Goal: Task Accomplishment & Management: Manage account settings

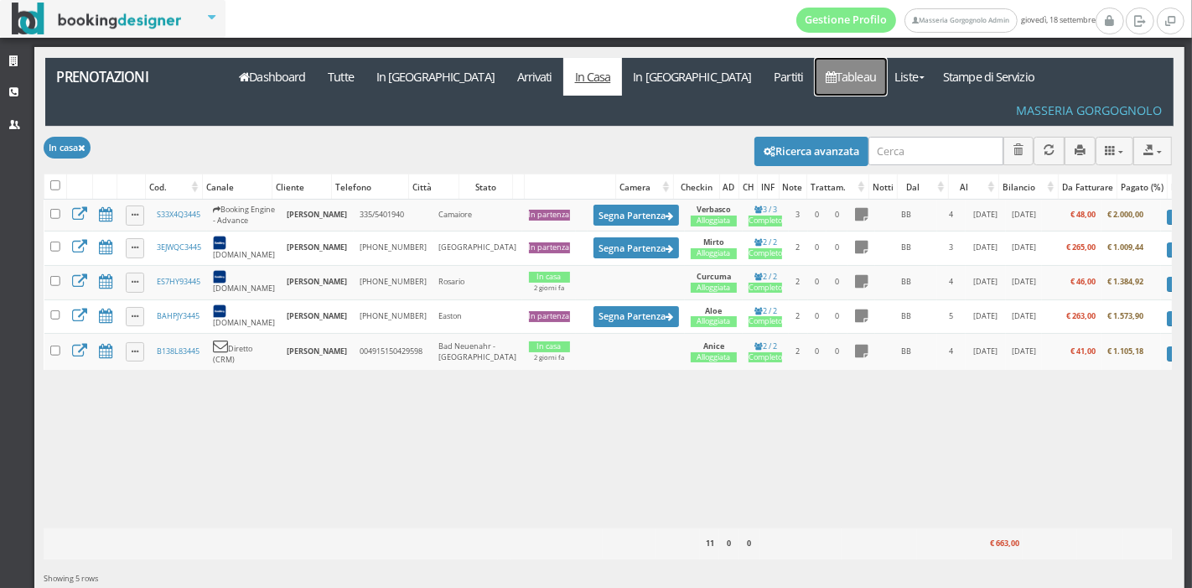
click at [815, 70] on link "Tableau" at bounding box center [851, 77] width 73 height 38
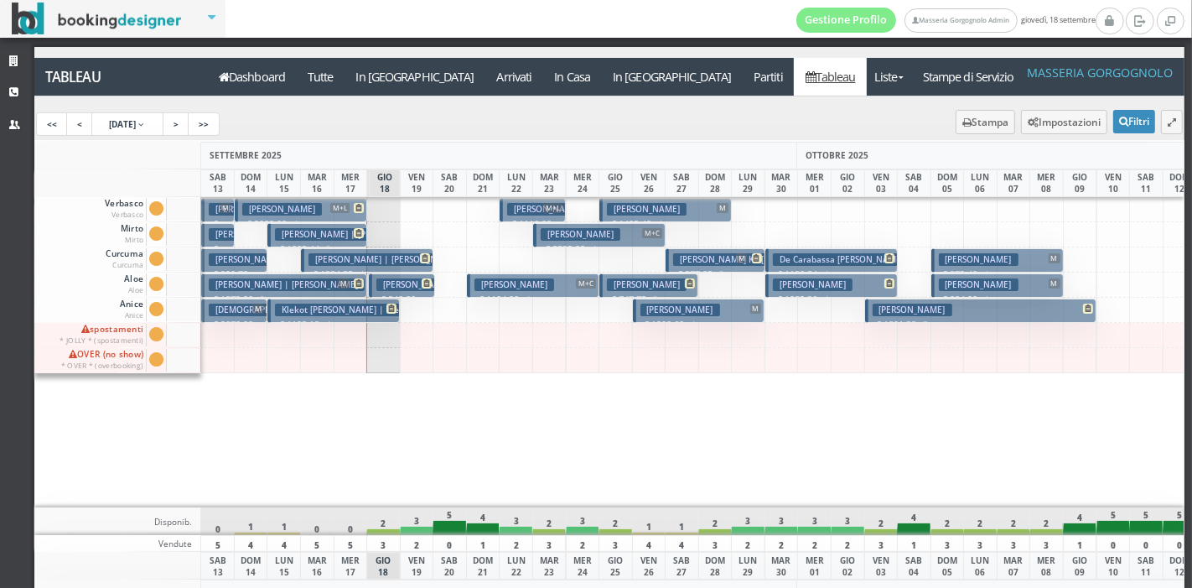
click at [967, 253] on h3 "Jonassen Nikolaj" at bounding box center [979, 259] width 80 height 13
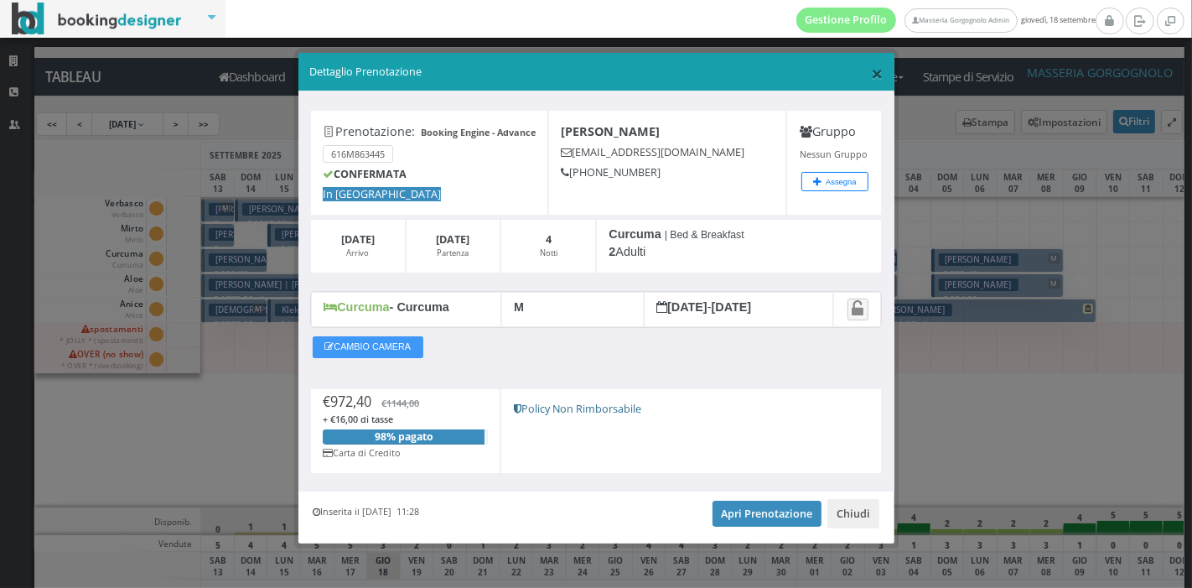
click at [871, 76] on span "×" at bounding box center [877, 73] width 12 height 28
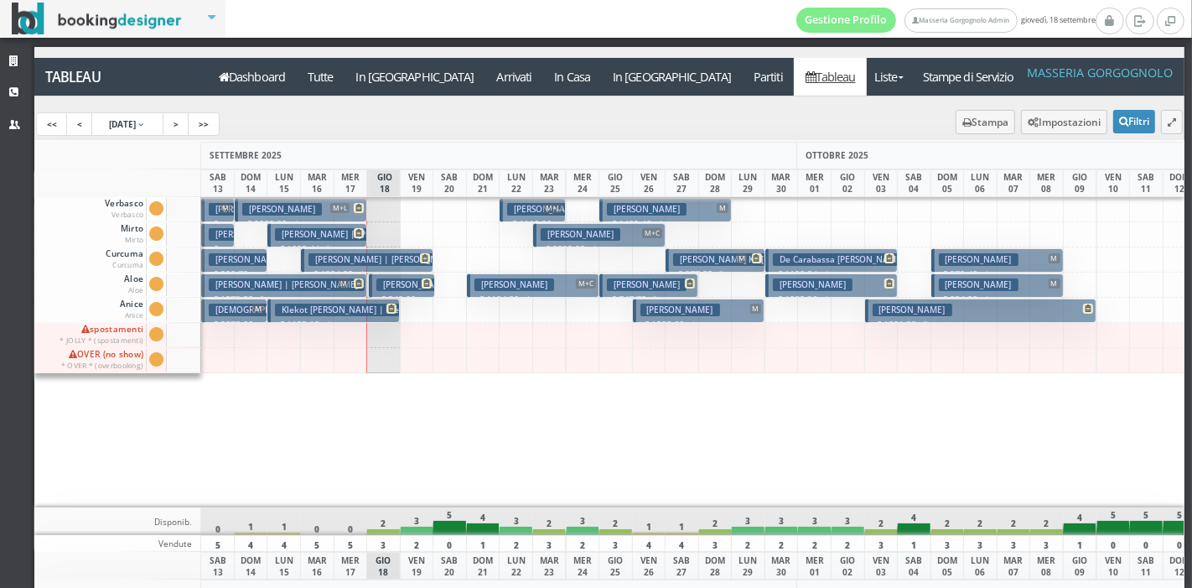
click at [964, 283] on h3 "Jonassen Nikolaj" at bounding box center [979, 284] width 80 height 13
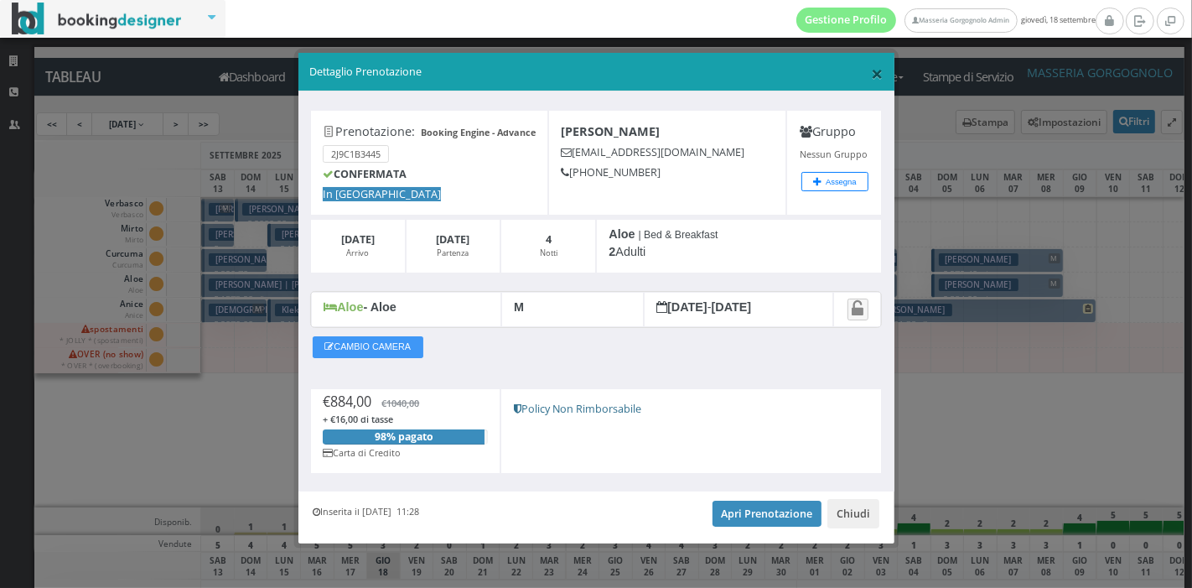
click at [871, 75] on span "×" at bounding box center [877, 73] width 12 height 28
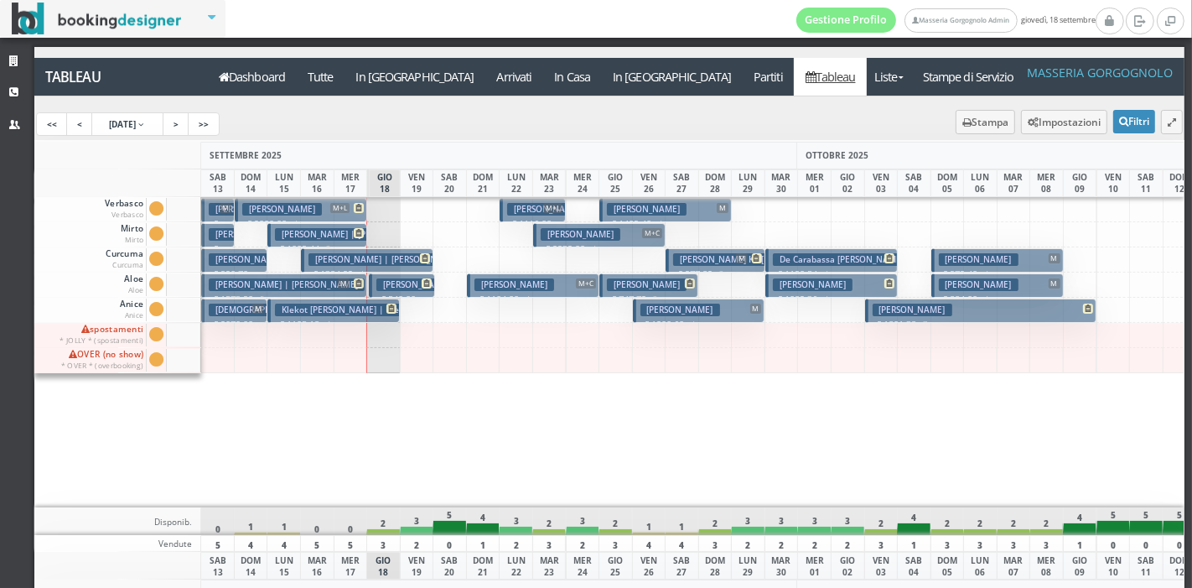
click at [947, 257] on h3 "Jonassen Nikolaj" at bounding box center [979, 259] width 80 height 13
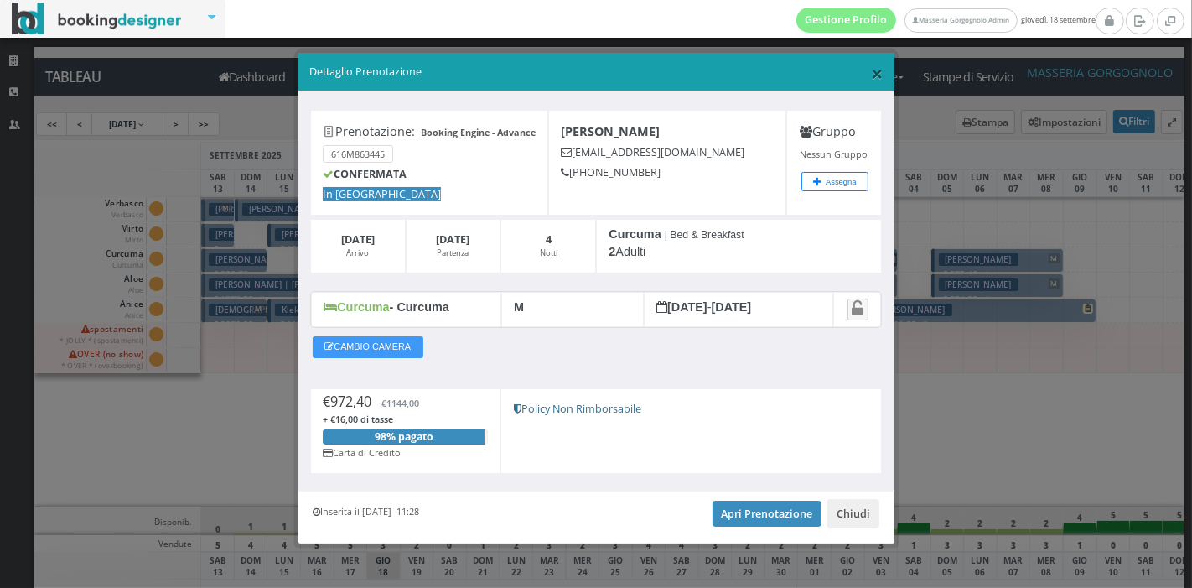
click at [871, 79] on span "×" at bounding box center [877, 73] width 12 height 28
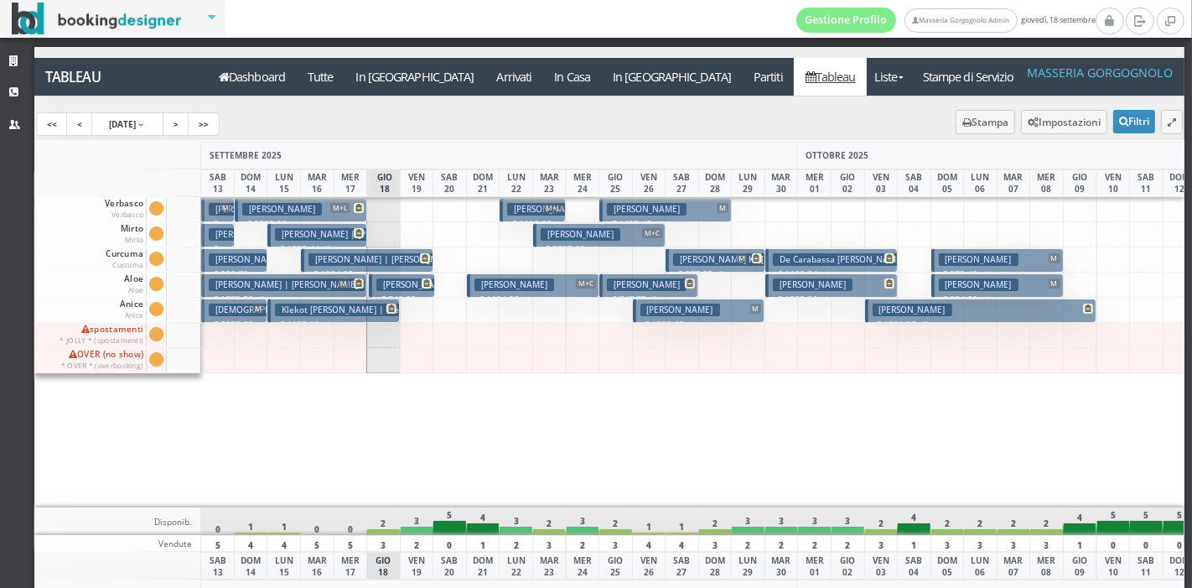
click at [992, 257] on h3 "Jonassen Nikolaj" at bounding box center [979, 259] width 80 height 13
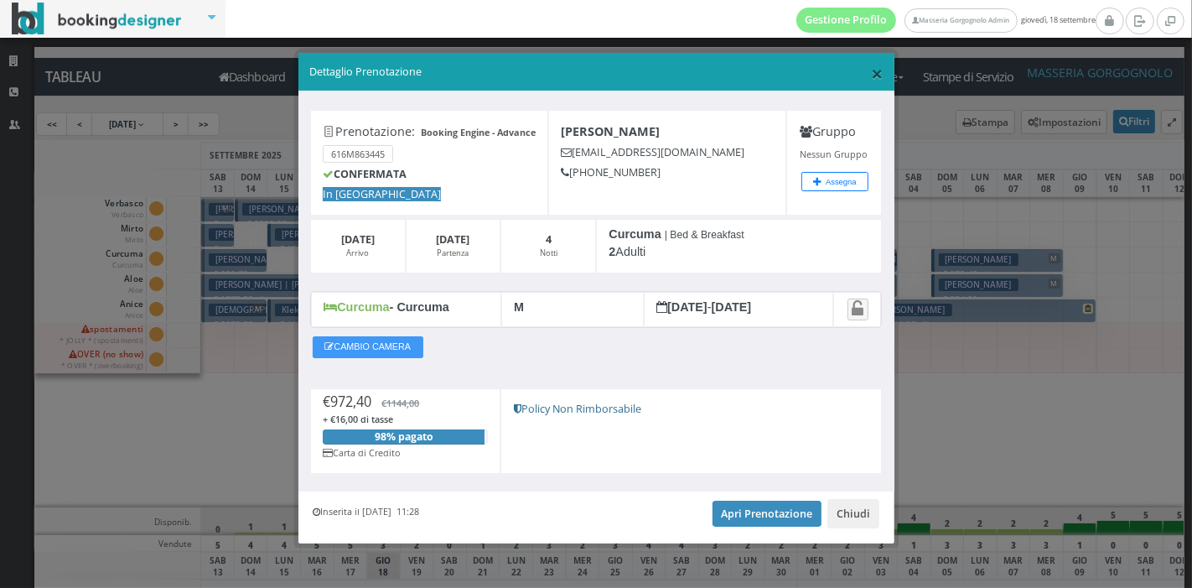
click at [871, 72] on span "×" at bounding box center [877, 73] width 12 height 28
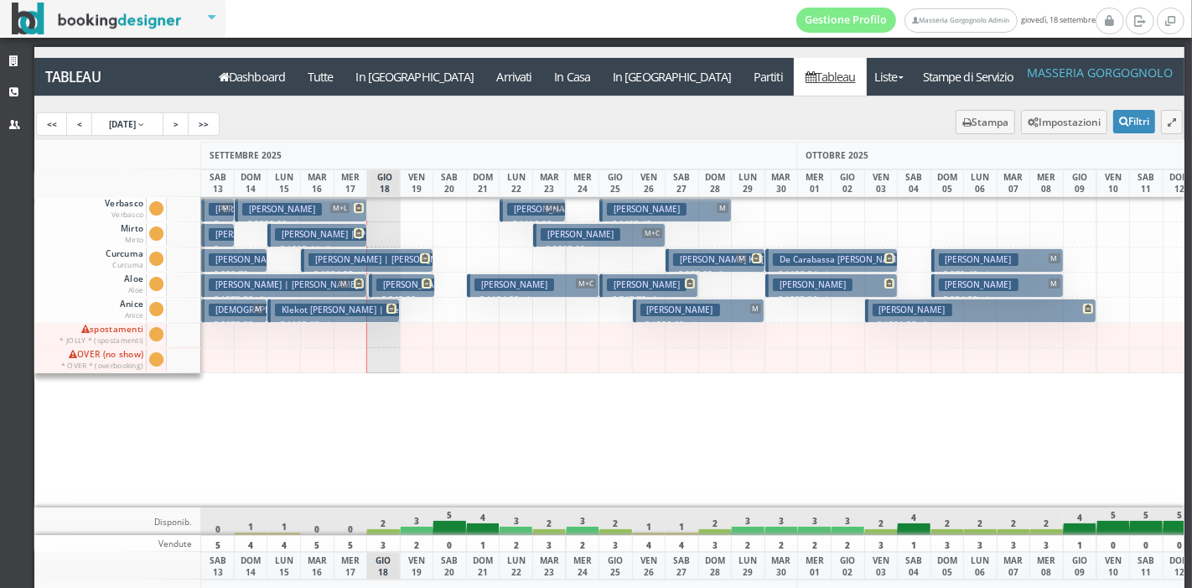
click at [976, 275] on button "Jonassen Nikolaj M € 884.00 4 notti 2 Adulti" at bounding box center [997, 285] width 132 height 24
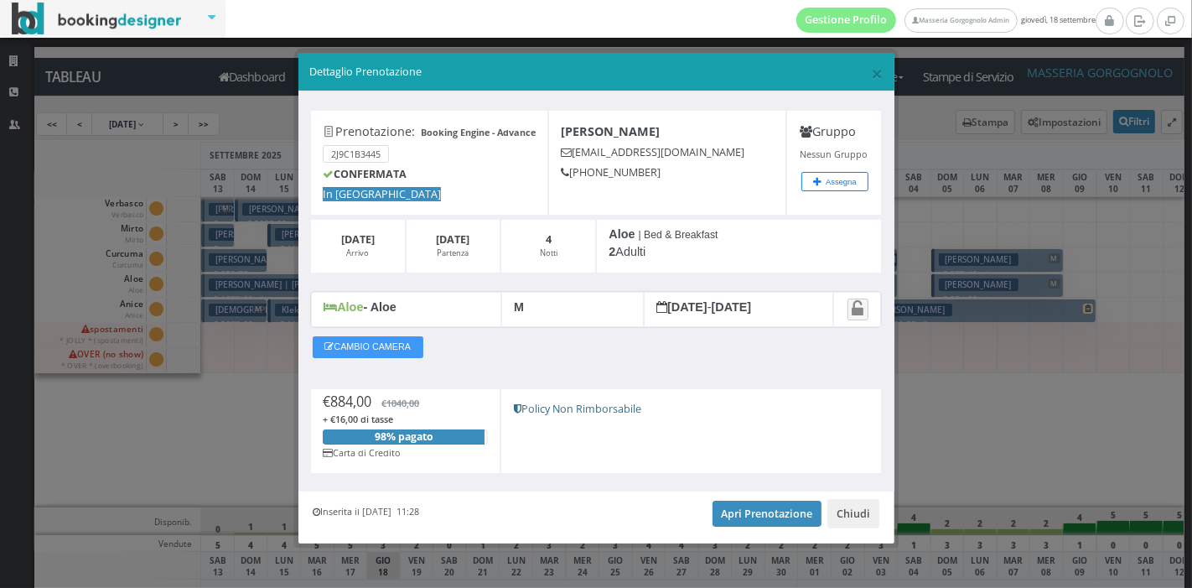
click at [857, 73] on h5 "Dettaglio Prenotazione" at bounding box center [595, 72] width 573 height 15
click at [871, 72] on span "×" at bounding box center [877, 73] width 12 height 28
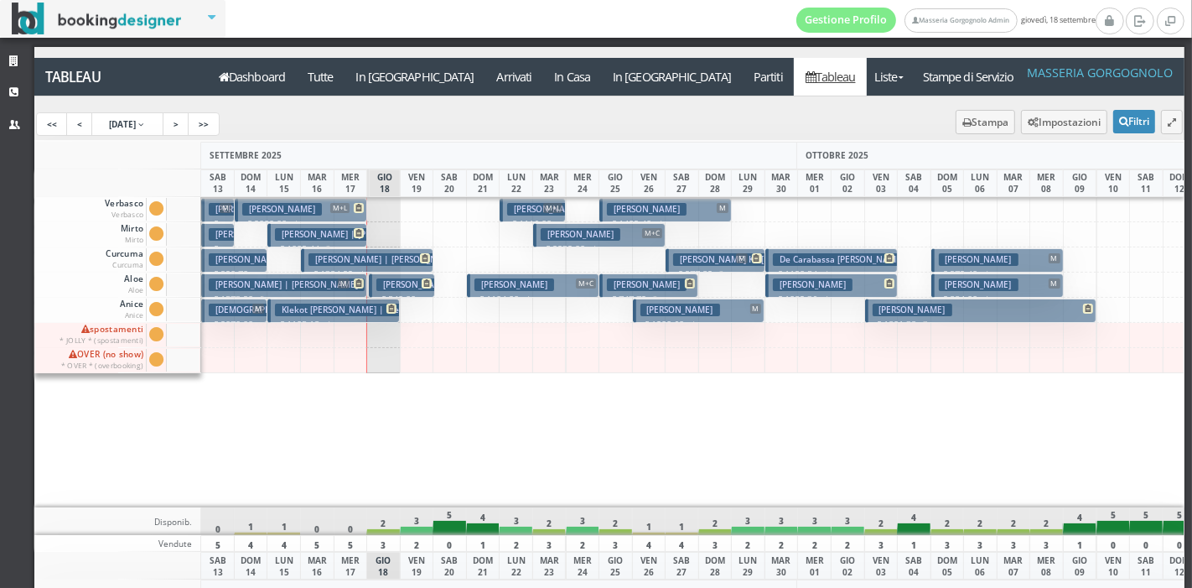
click at [951, 256] on h3 "Jonassen Nikolaj" at bounding box center [979, 259] width 80 height 13
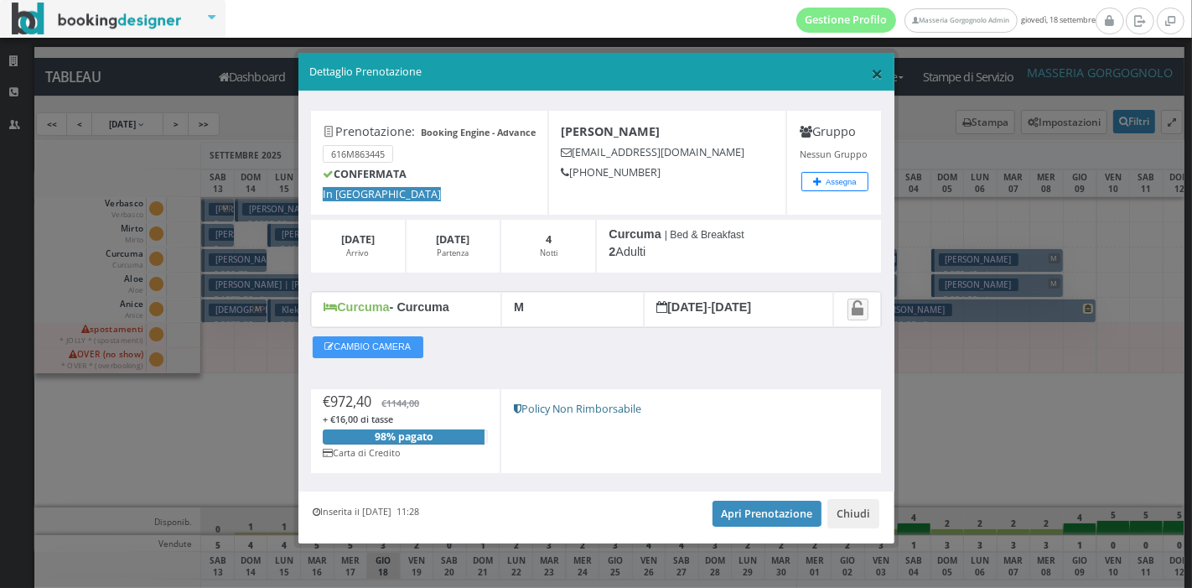
click at [871, 73] on span "×" at bounding box center [877, 73] width 12 height 28
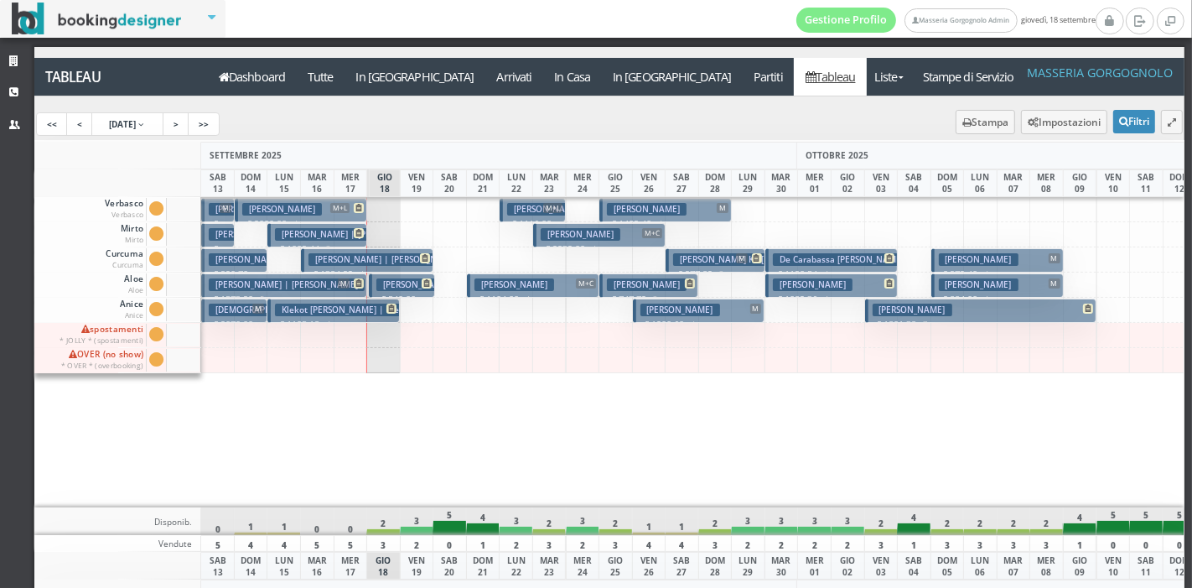
click at [1046, 259] on button "Jonassen Nikolaj M € 972.40 4 notti 2 Adulti" at bounding box center [997, 260] width 132 height 24
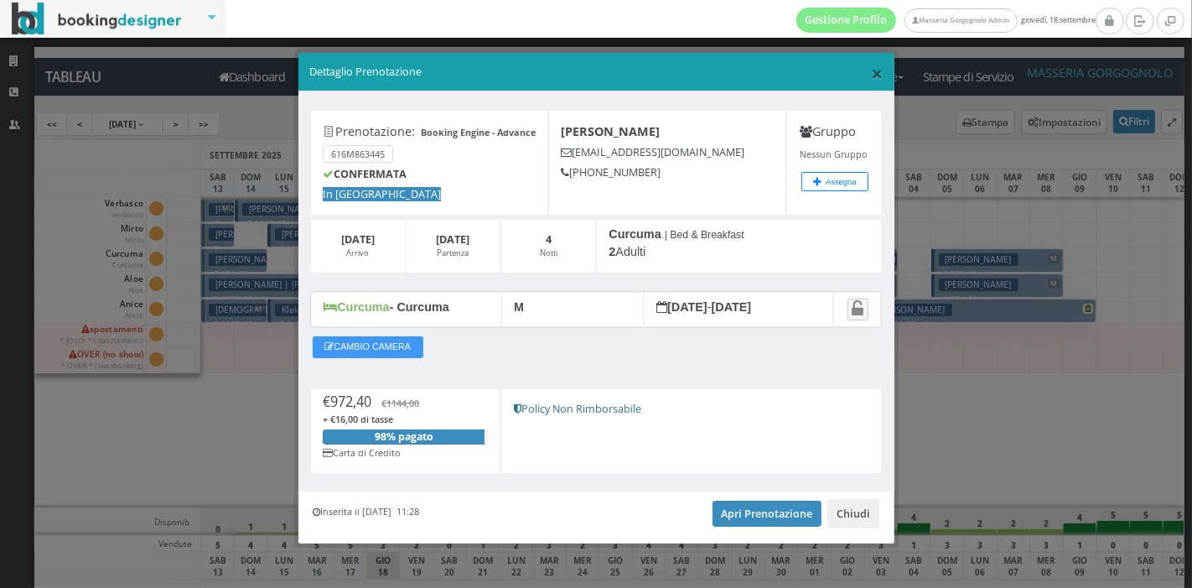
click at [871, 73] on span "×" at bounding box center [877, 73] width 12 height 28
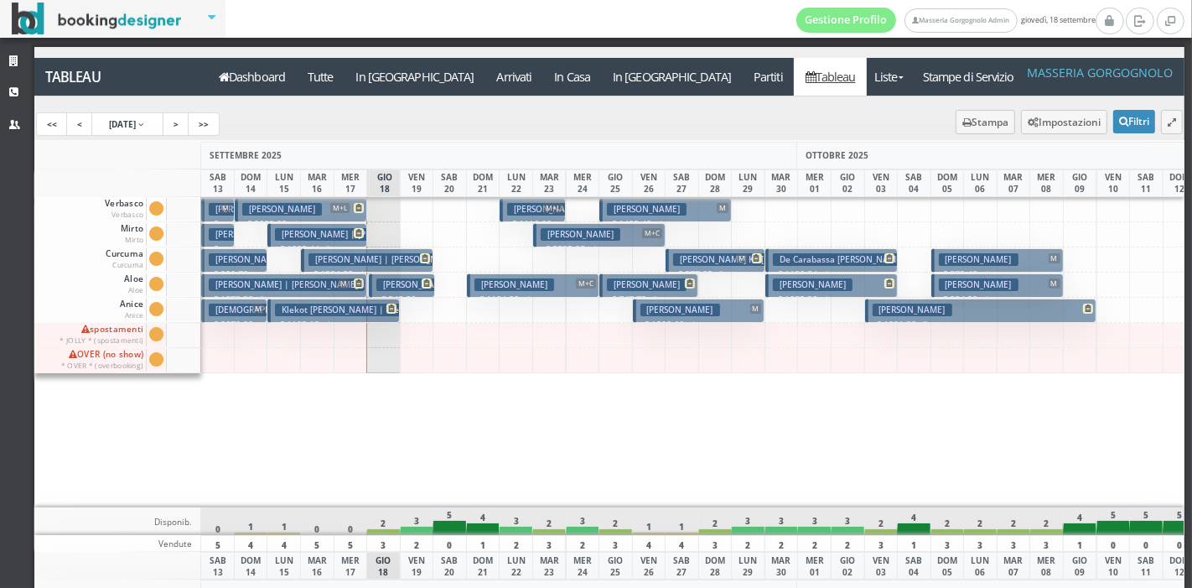
click at [1029, 257] on button "Jonassen Nikolaj M € 972.40 4 notti 2 Adulti" at bounding box center [997, 260] width 132 height 24
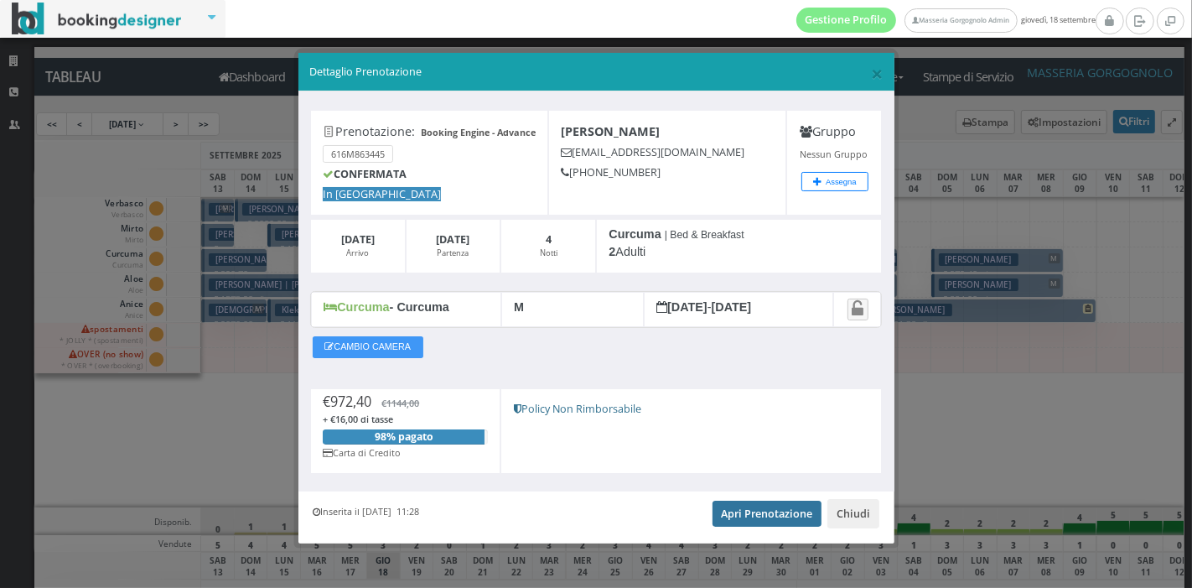
click at [725, 514] on link "Apri Prenotazione" at bounding box center [767, 512] width 110 height 25
click at [871, 80] on span "×" at bounding box center [877, 73] width 12 height 28
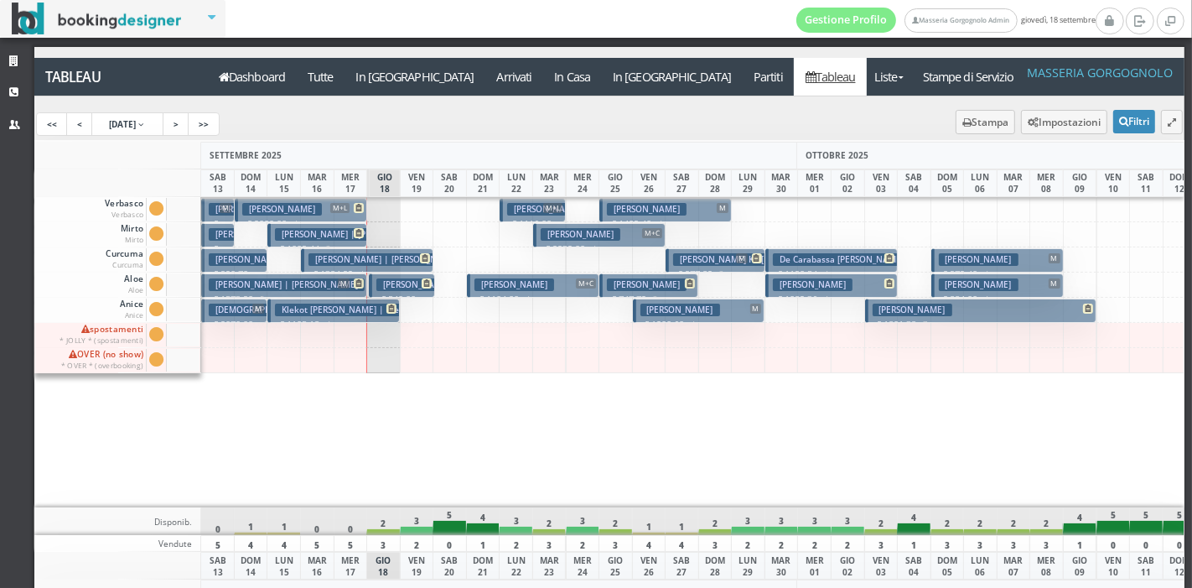
click at [695, 213] on button "Manders Hetty M € 1409.40 4 notti 2 Adulti" at bounding box center [665, 210] width 132 height 24
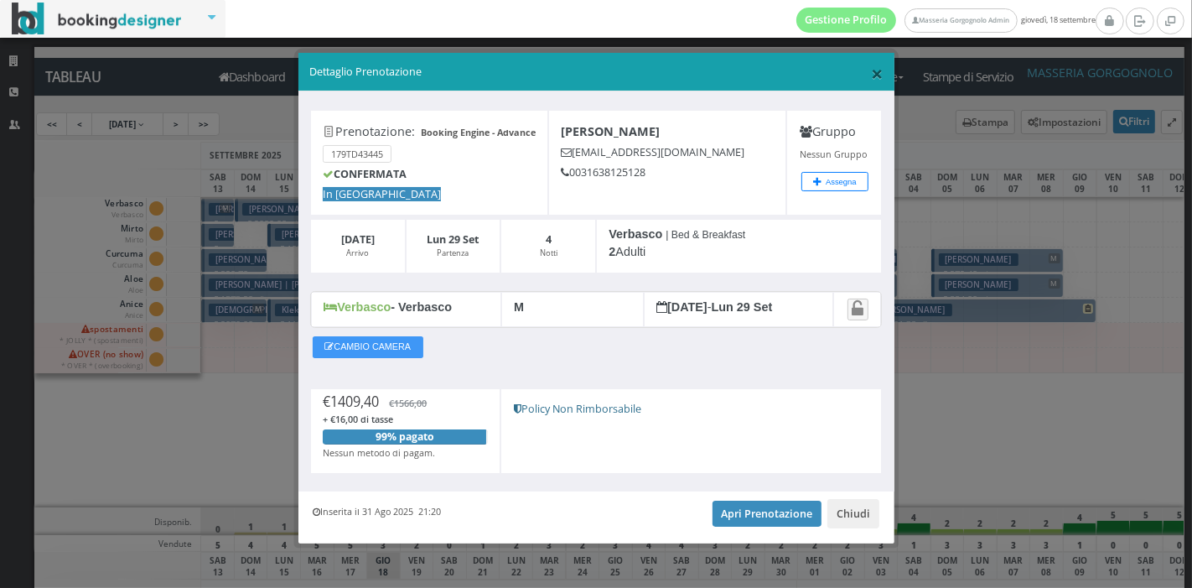
click at [871, 84] on span "×" at bounding box center [877, 73] width 12 height 28
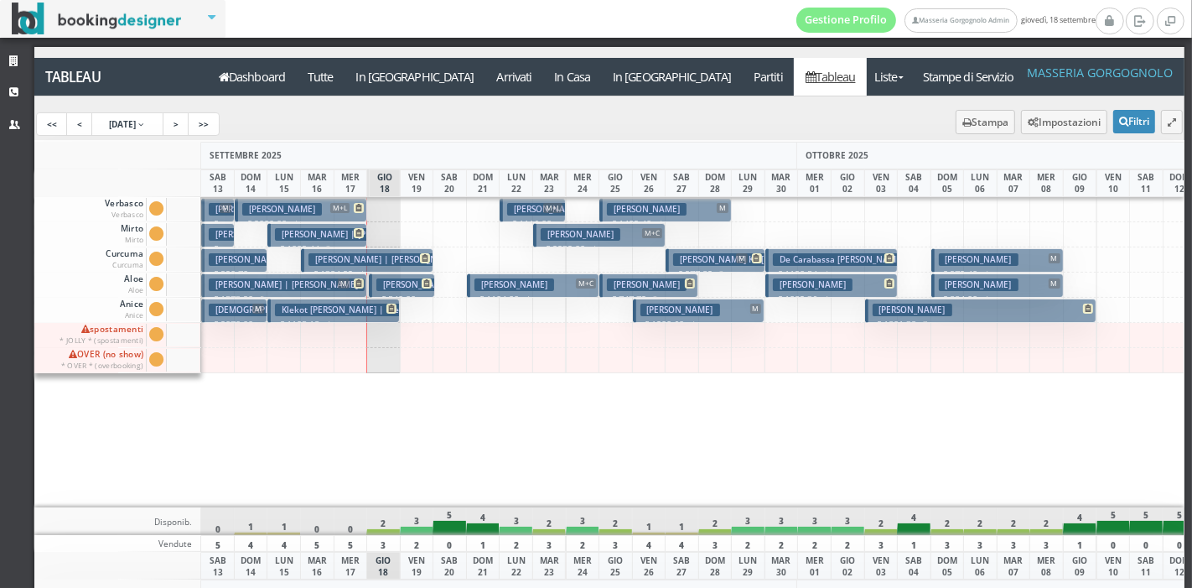
click at [298, 208] on h3 "[PERSON_NAME]" at bounding box center [282, 209] width 80 height 13
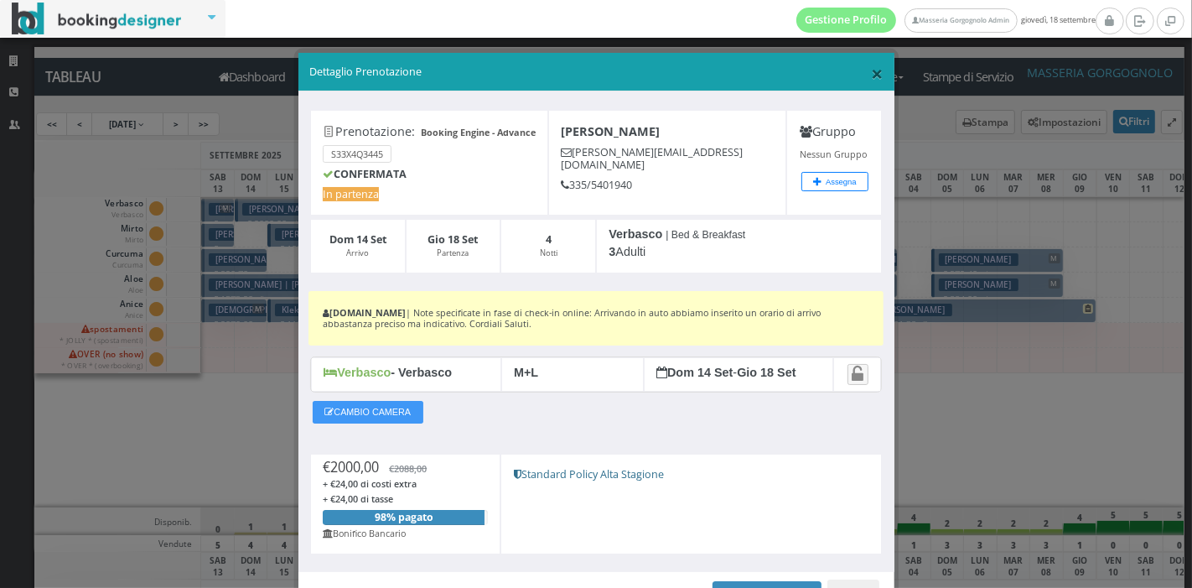
click at [871, 80] on span "×" at bounding box center [877, 73] width 12 height 28
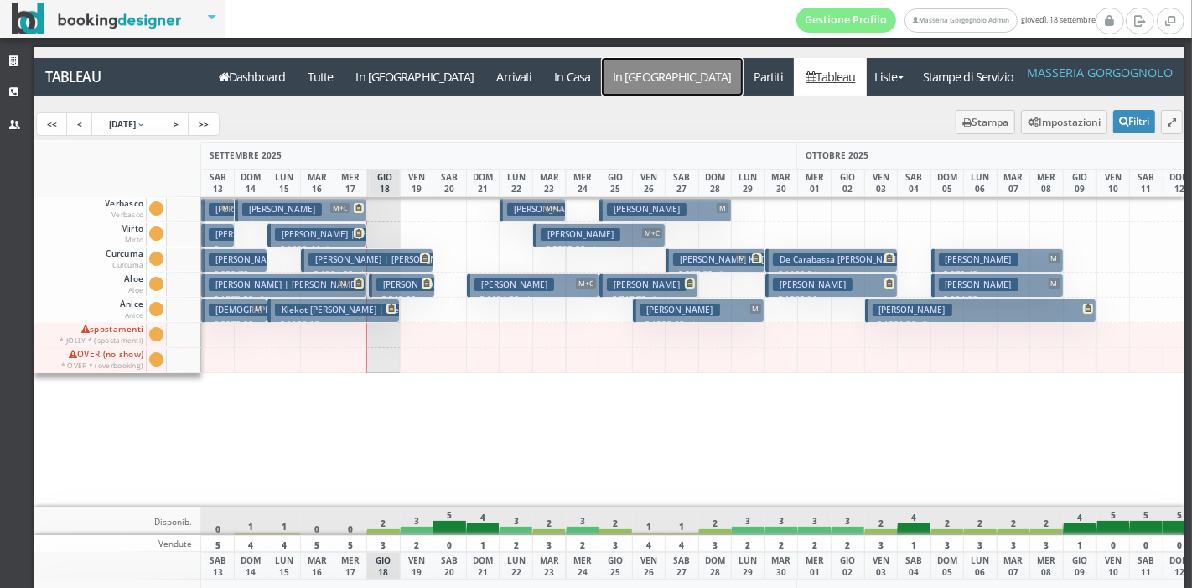
click at [602, 75] on a=pms-departure-reservations"] "In [GEOGRAPHIC_DATA]" at bounding box center [672, 77] width 141 height 38
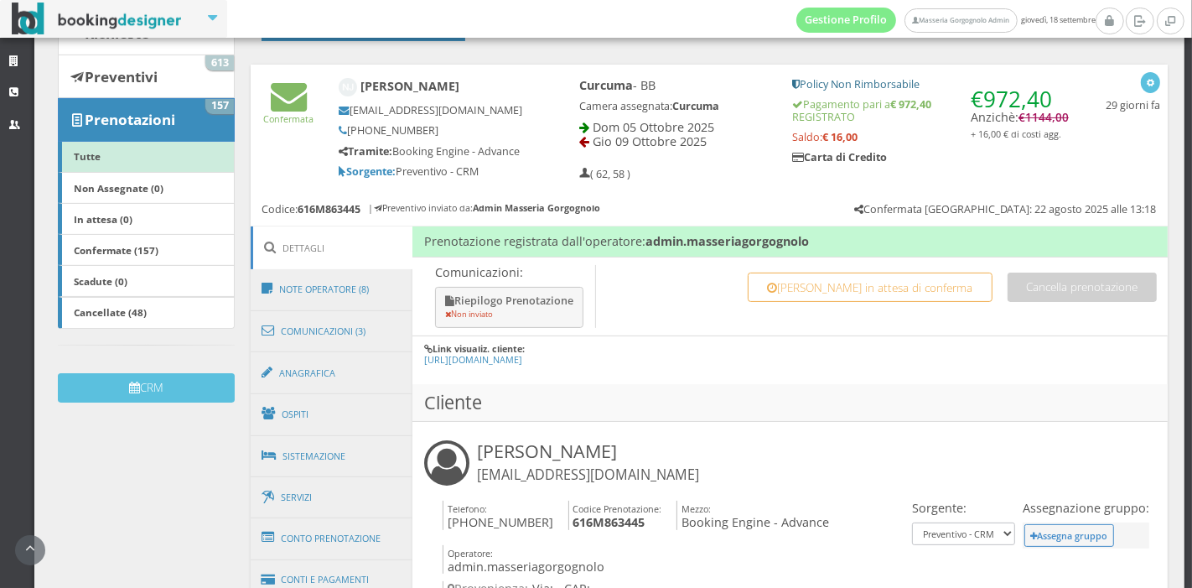
scroll to position [207, 0]
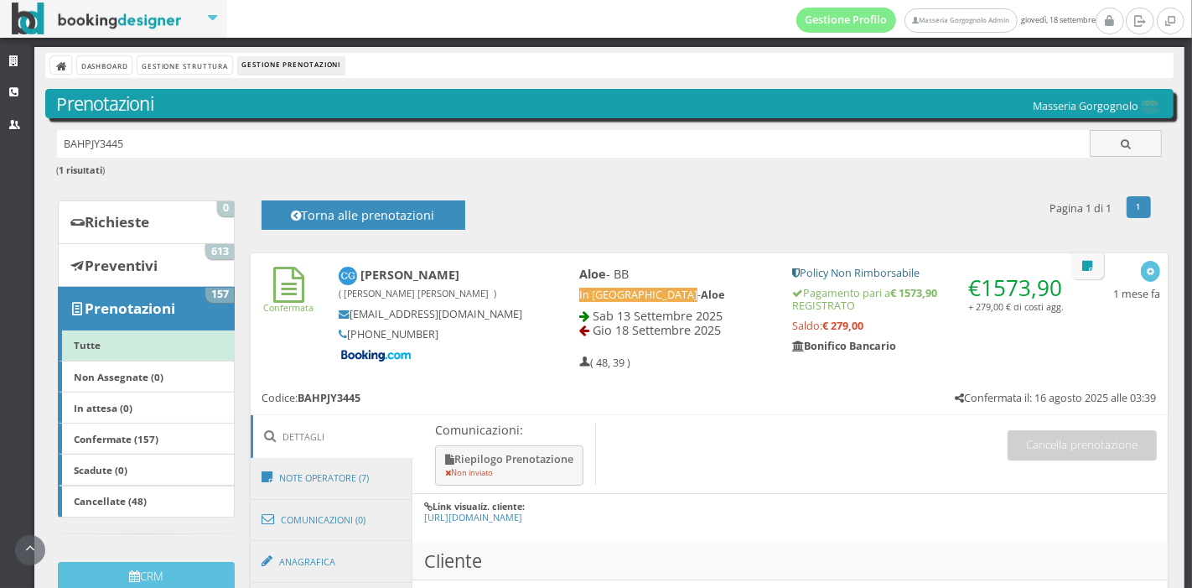
scroll to position [473, 0]
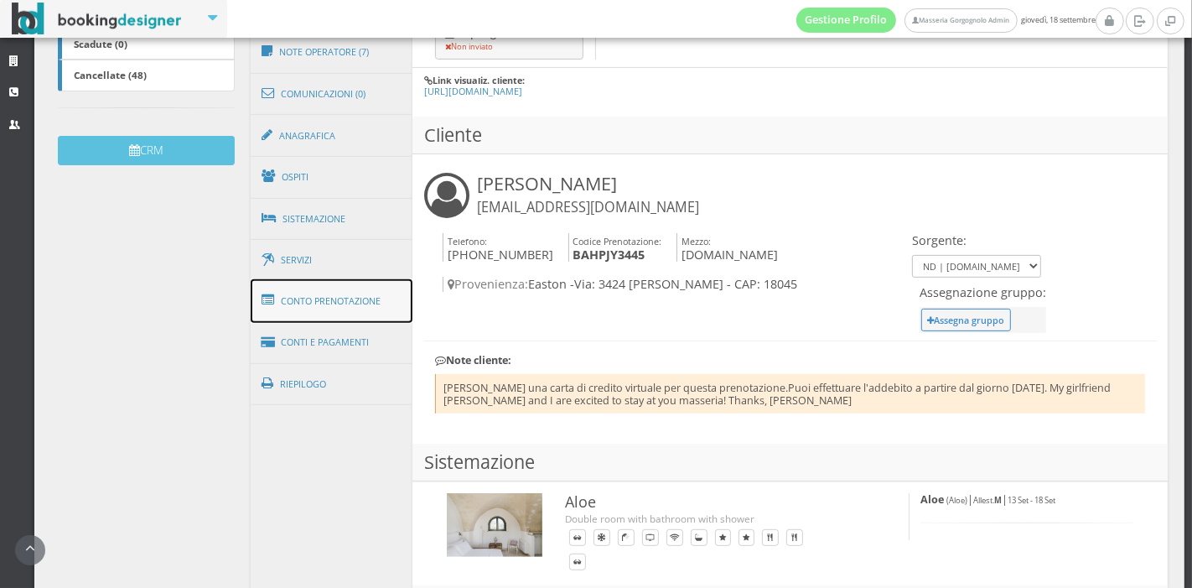
click at [351, 307] on link "Conto Prenotazione" at bounding box center [332, 301] width 163 height 44
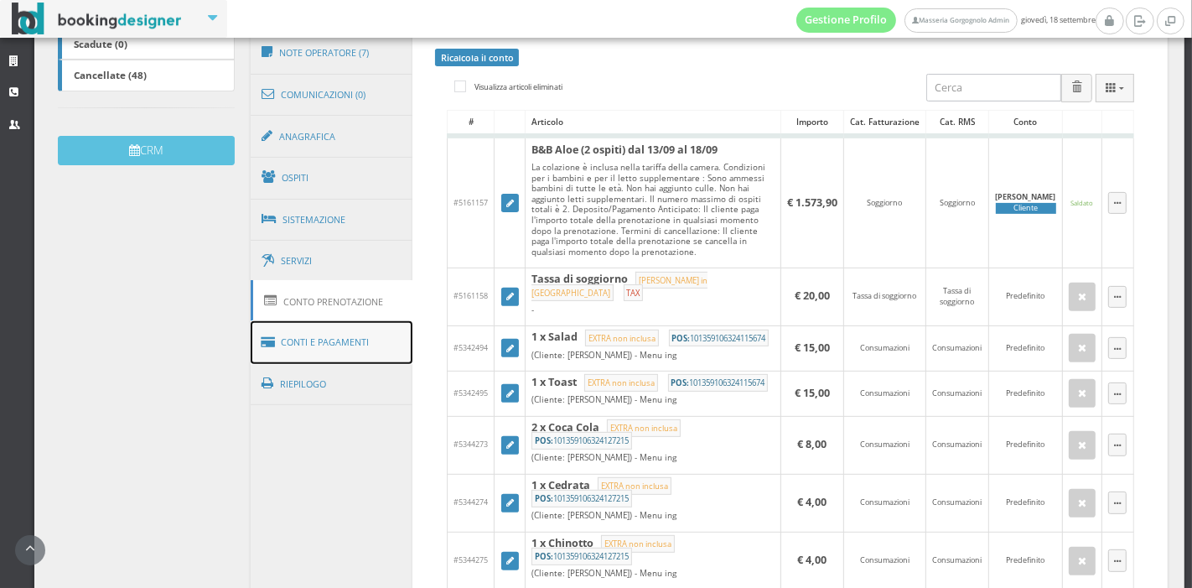
click at [349, 331] on link "Conti e Pagamenti" at bounding box center [332, 342] width 163 height 43
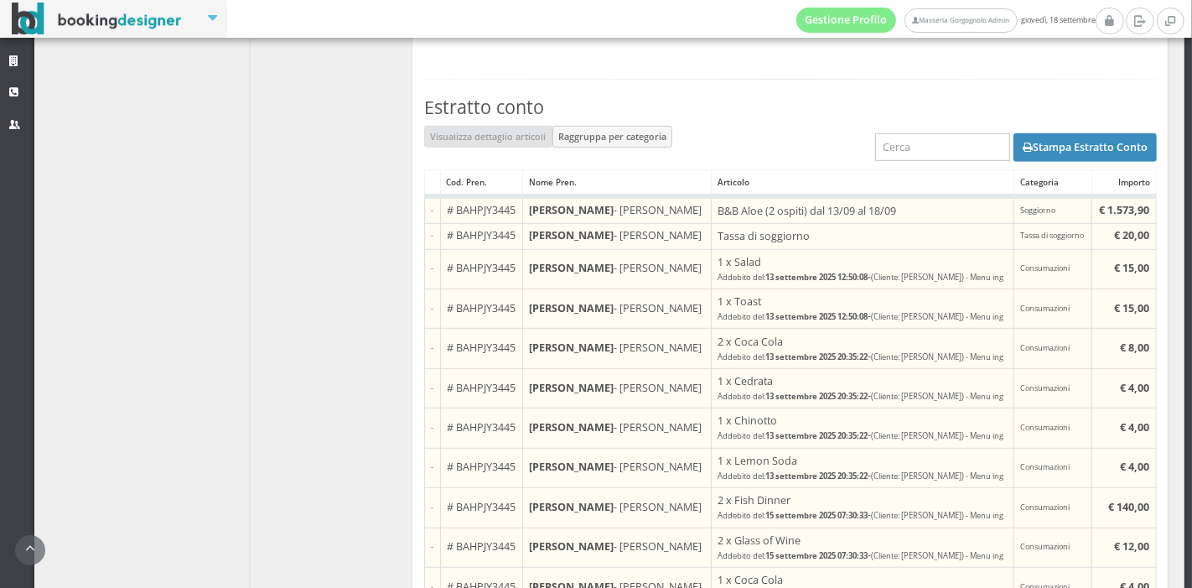
scroll to position [936, 0]
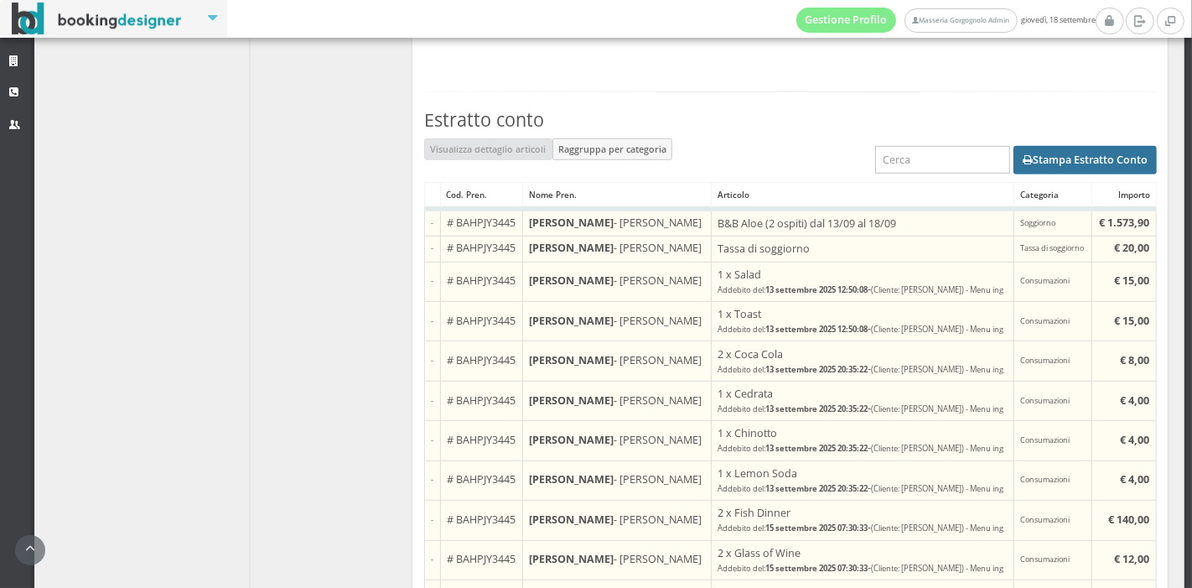
click at [1023, 174] on button "Stampa Estratto Conto" at bounding box center [1084, 160] width 143 height 28
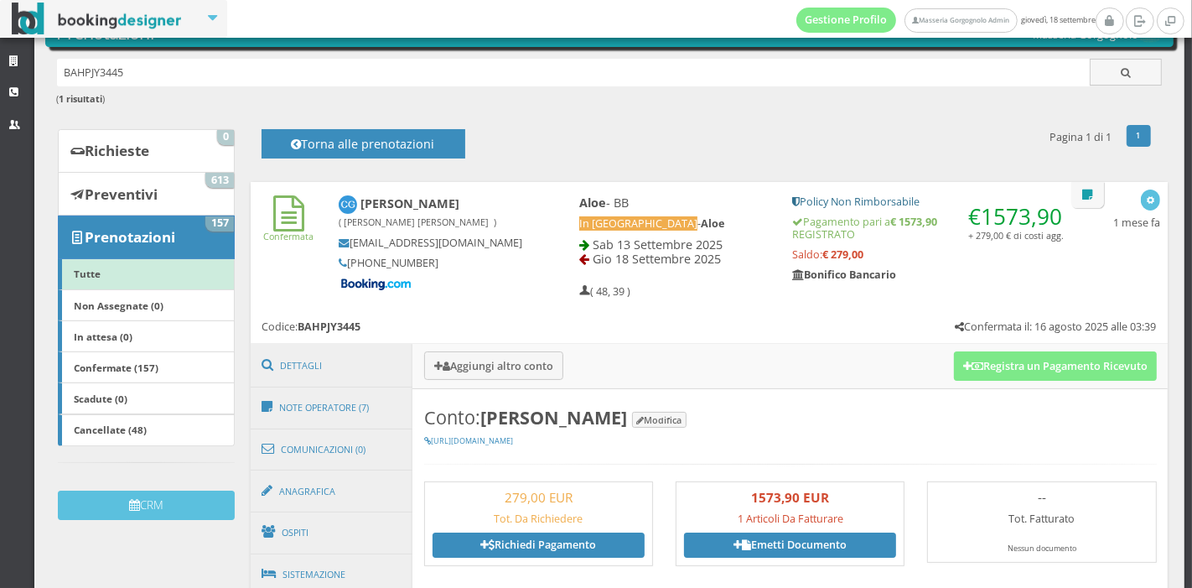
scroll to position [54, 0]
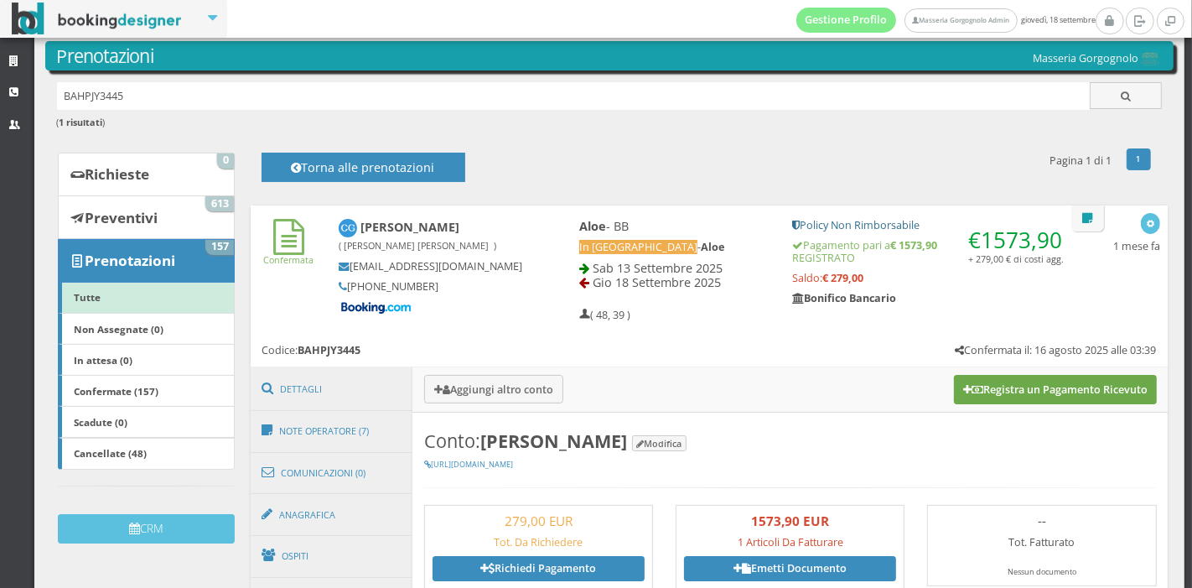
click at [954, 403] on button "Registra un Pagamento Ricevuto" at bounding box center [1055, 389] width 203 height 28
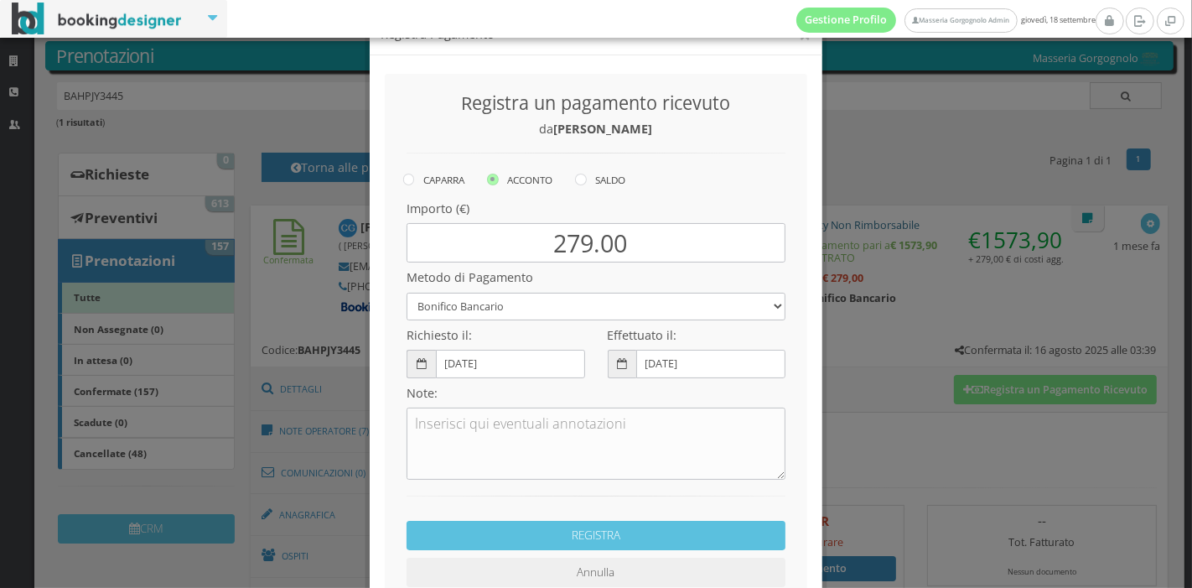
scroll to position [44, 0]
click at [578, 182] on icon at bounding box center [581, 178] width 12 height 12
radio input "true"
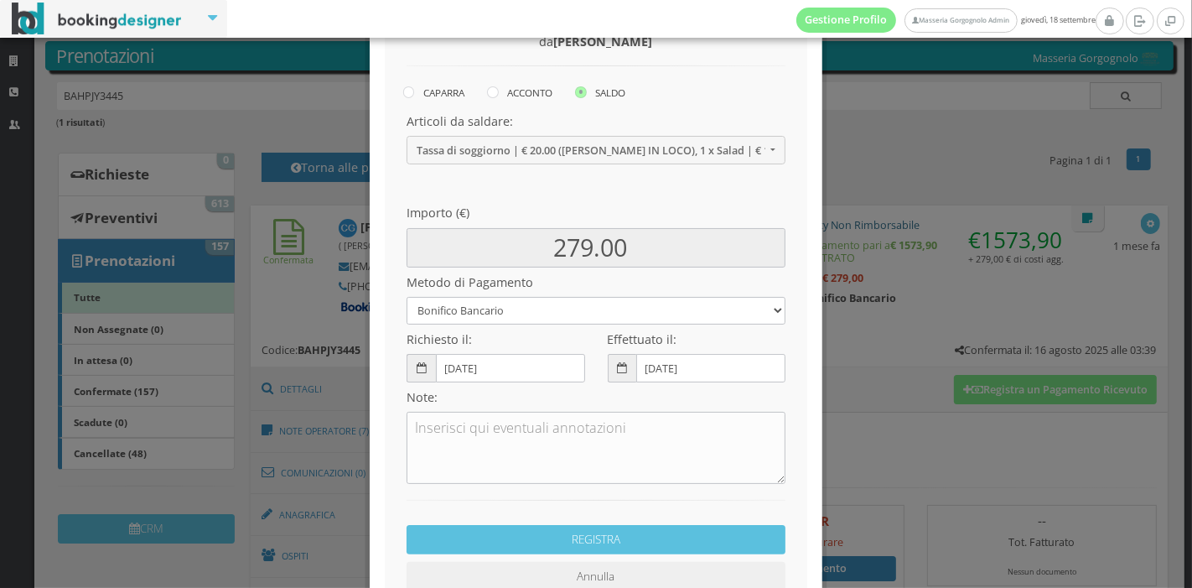
scroll to position [147, 0]
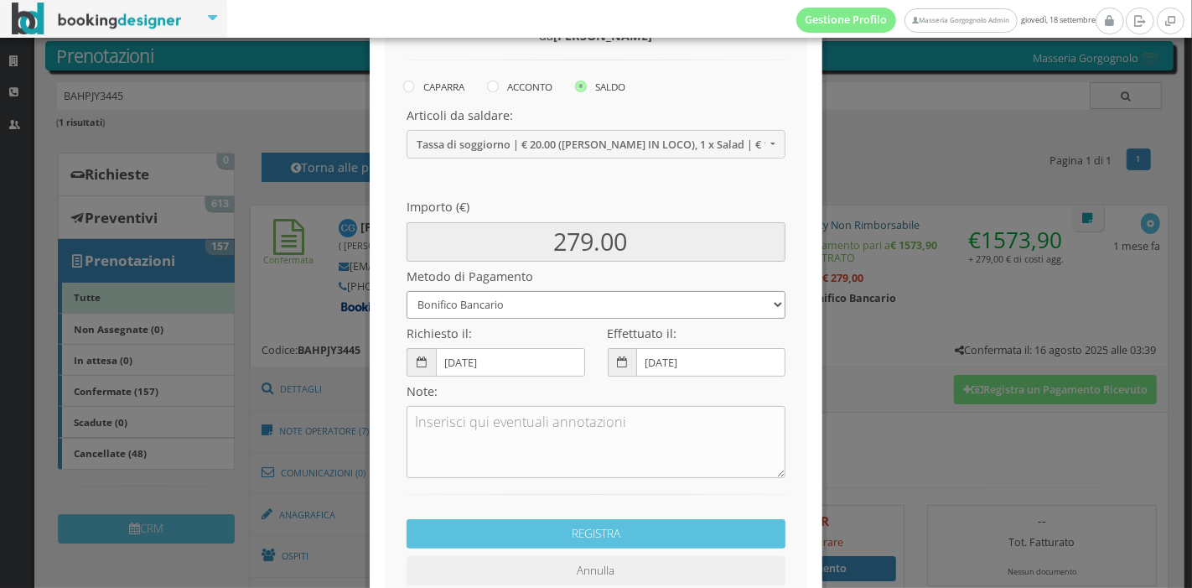
click at [536, 307] on select "Bonifico Bancario Carta di Credito Pay By Link Contanti Assegno Bancario Assegn…" at bounding box center [596, 305] width 379 height 28
select select
click at [407, 291] on select "Bonifico Bancario Carta di Credito Pay By Link Contanti Assegno Bancario Assegn…" at bounding box center [596, 305] width 379 height 28
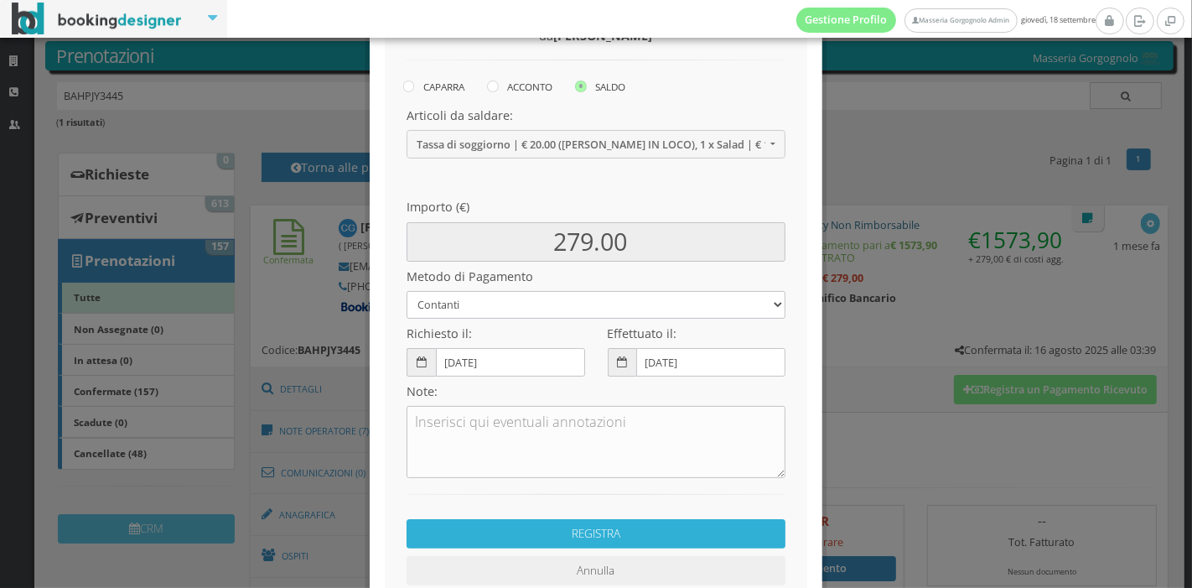
click at [593, 526] on button "REGISTRA" at bounding box center [596, 533] width 379 height 29
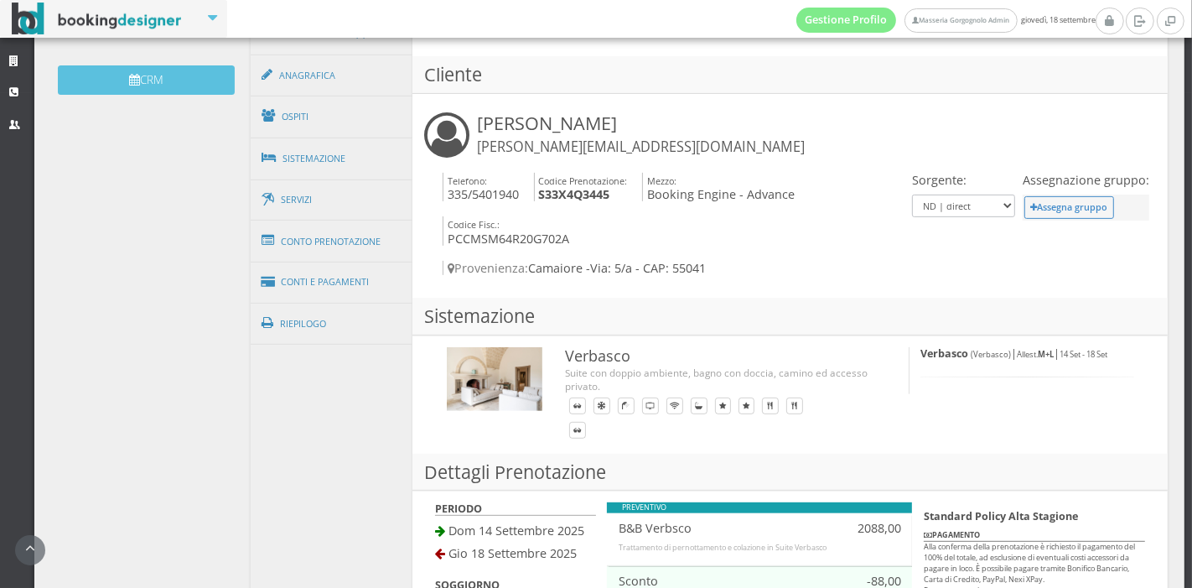
scroll to position [553, 0]
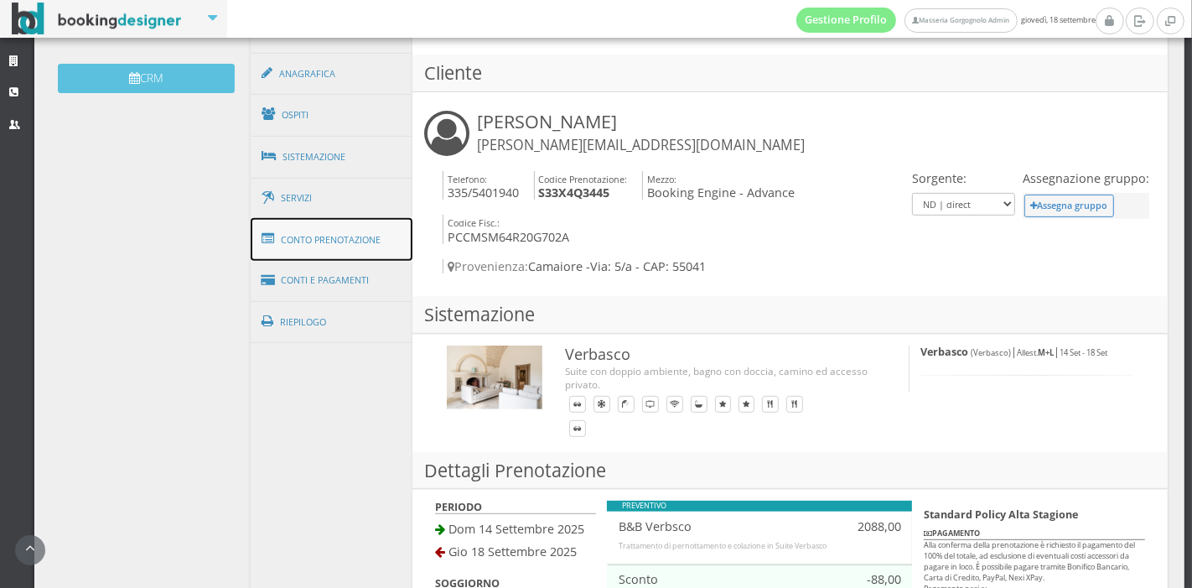
click at [347, 256] on link "Conto Prenotazione" at bounding box center [332, 240] width 163 height 44
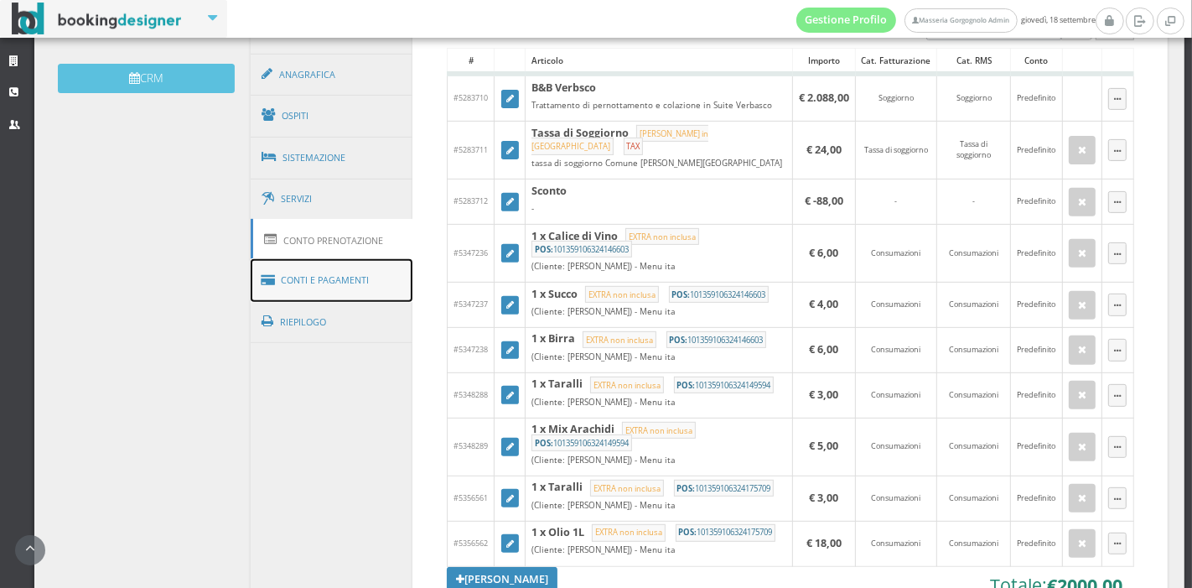
click at [390, 288] on link "Conti e Pagamenti" at bounding box center [332, 280] width 163 height 43
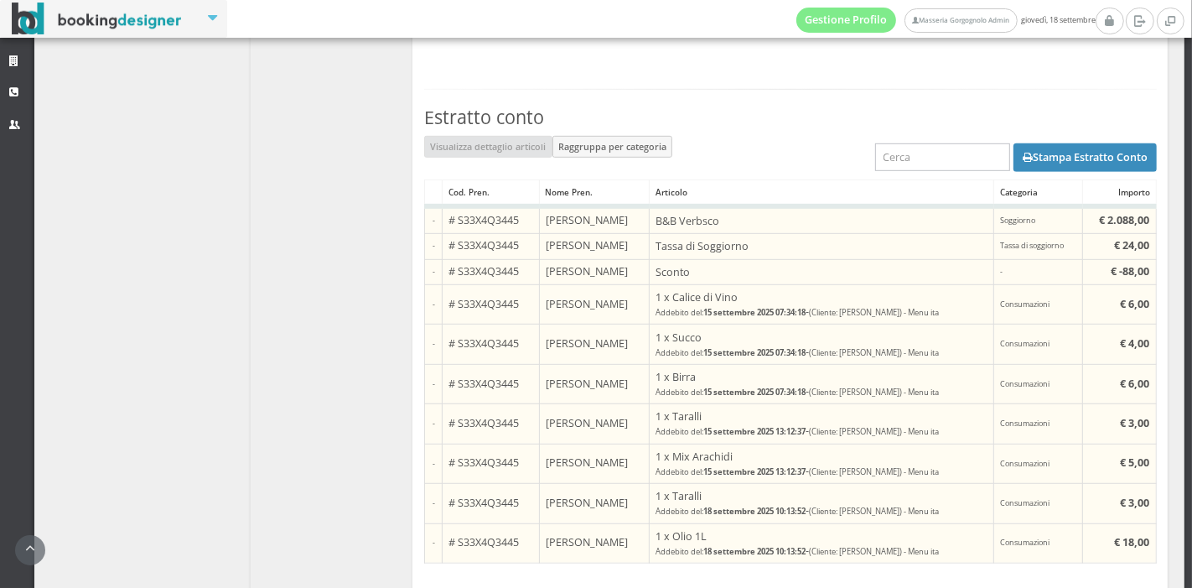
scroll to position [908, 0]
click at [1018, 173] on button "Stampa Estratto Conto" at bounding box center [1084, 158] width 143 height 28
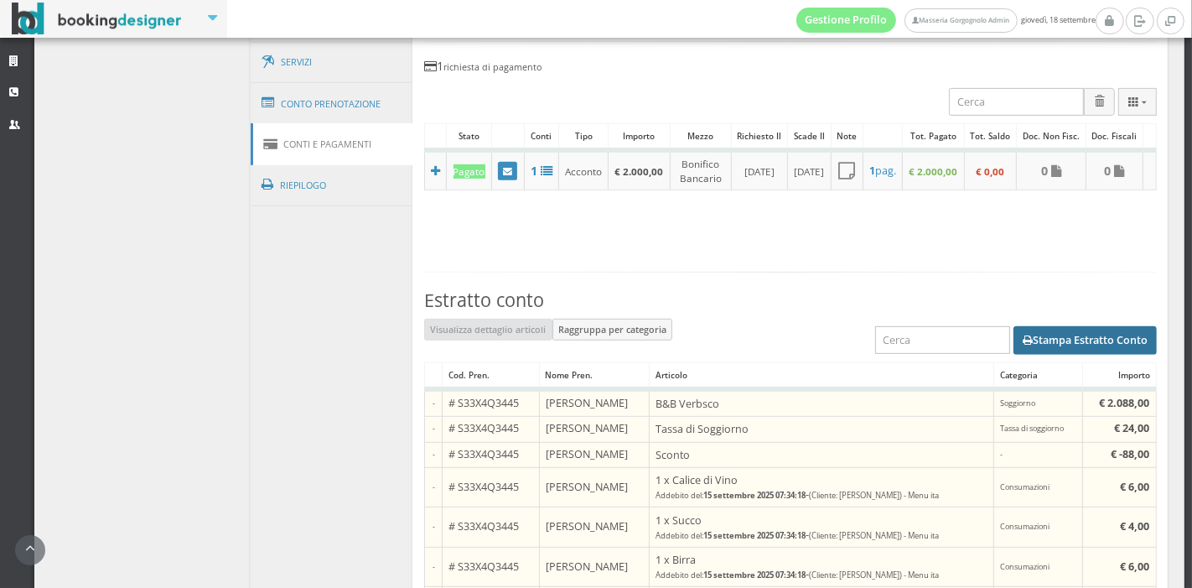
scroll to position [703, 0]
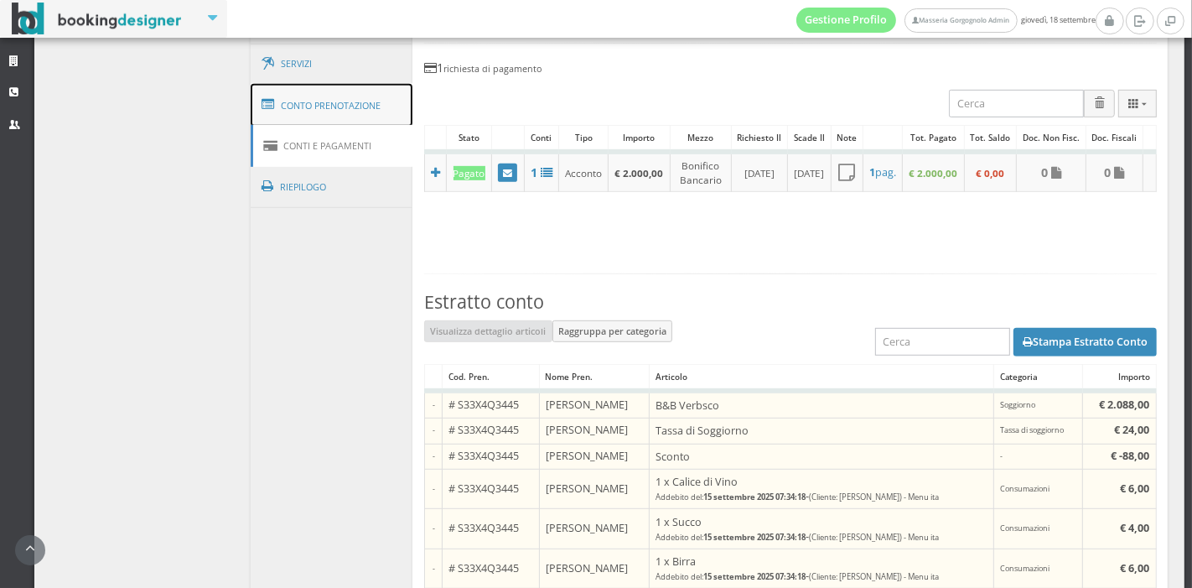
click at [359, 126] on link "Conto Prenotazione" at bounding box center [332, 106] width 163 height 44
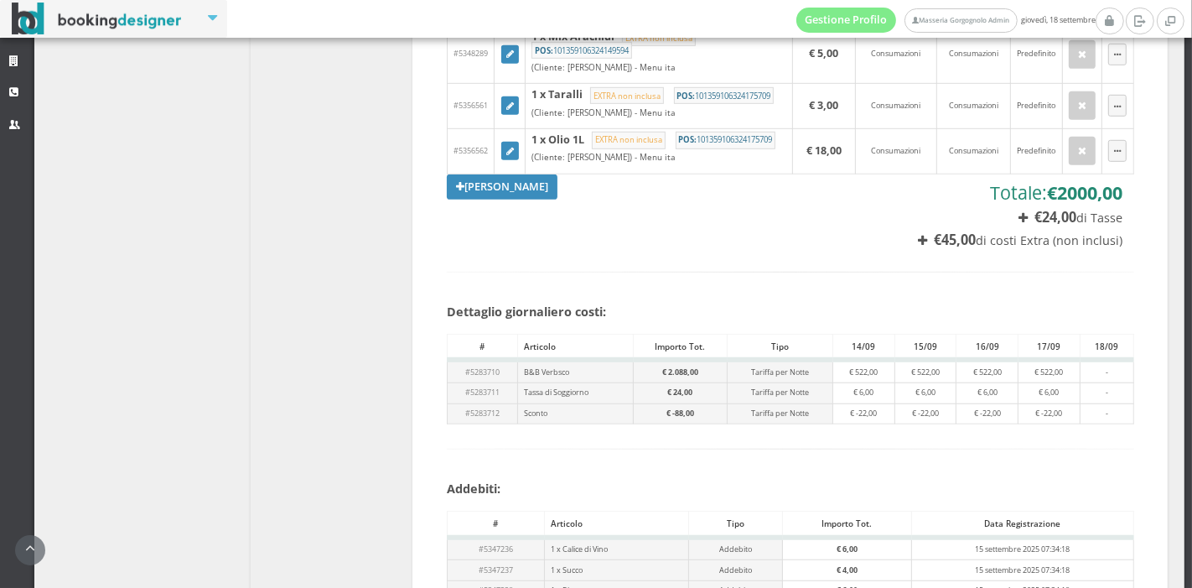
scroll to position [997, 0]
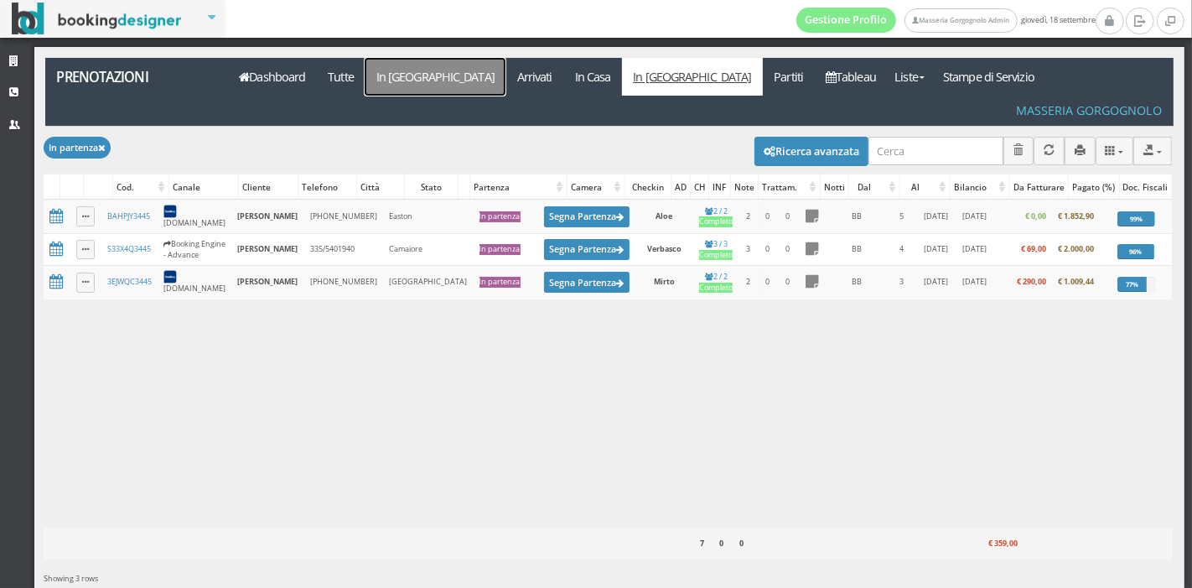
click at [407, 70] on link "In Arrivo" at bounding box center [435, 77] width 141 height 38
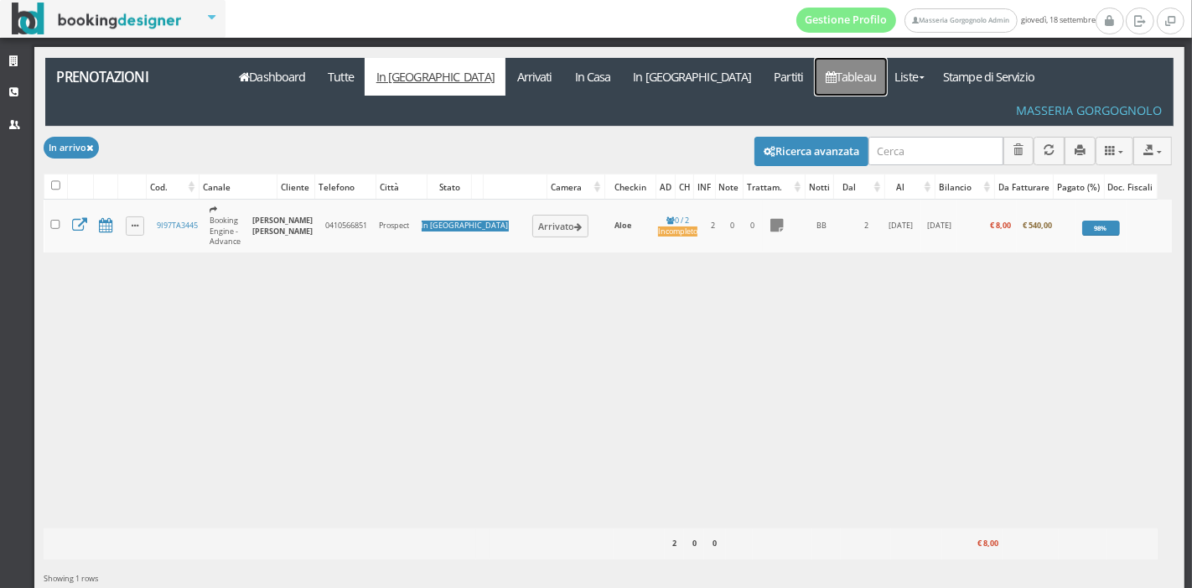
click at [815, 77] on link "Tableau" at bounding box center [851, 77] width 73 height 38
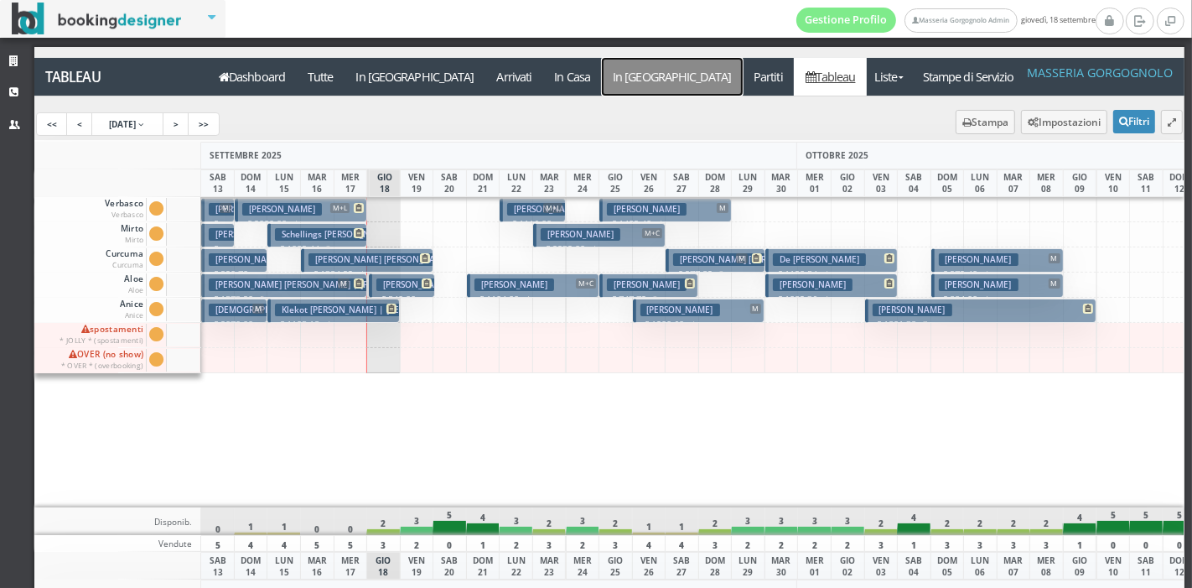
click at [602, 75] on a=pms-departure-reservations"] "In [GEOGRAPHIC_DATA]" at bounding box center [672, 77] width 141 height 38
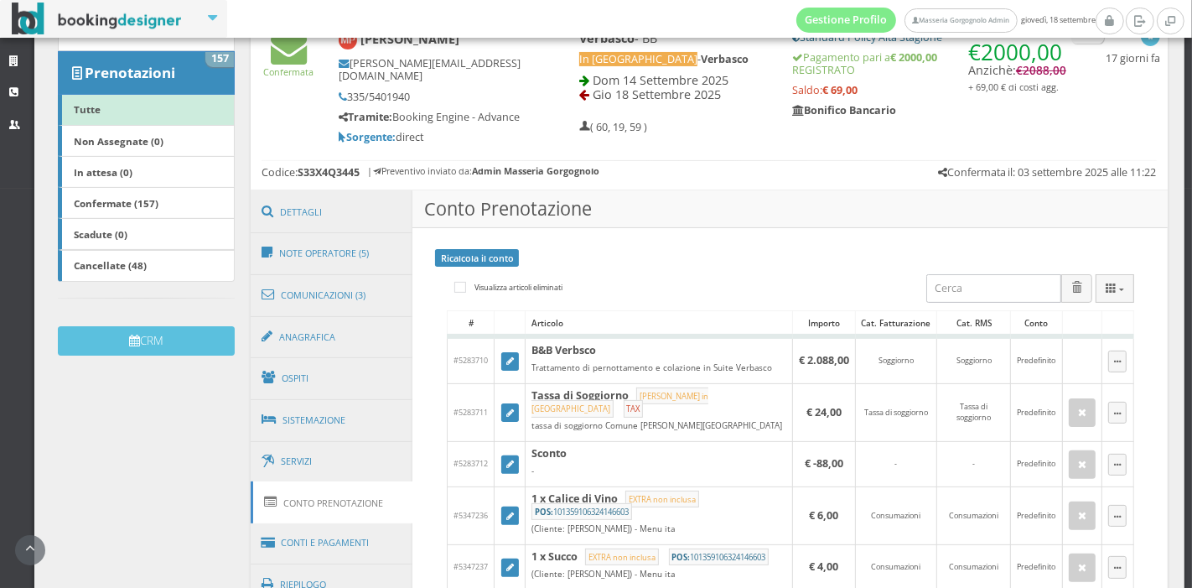
scroll to position [264, 0]
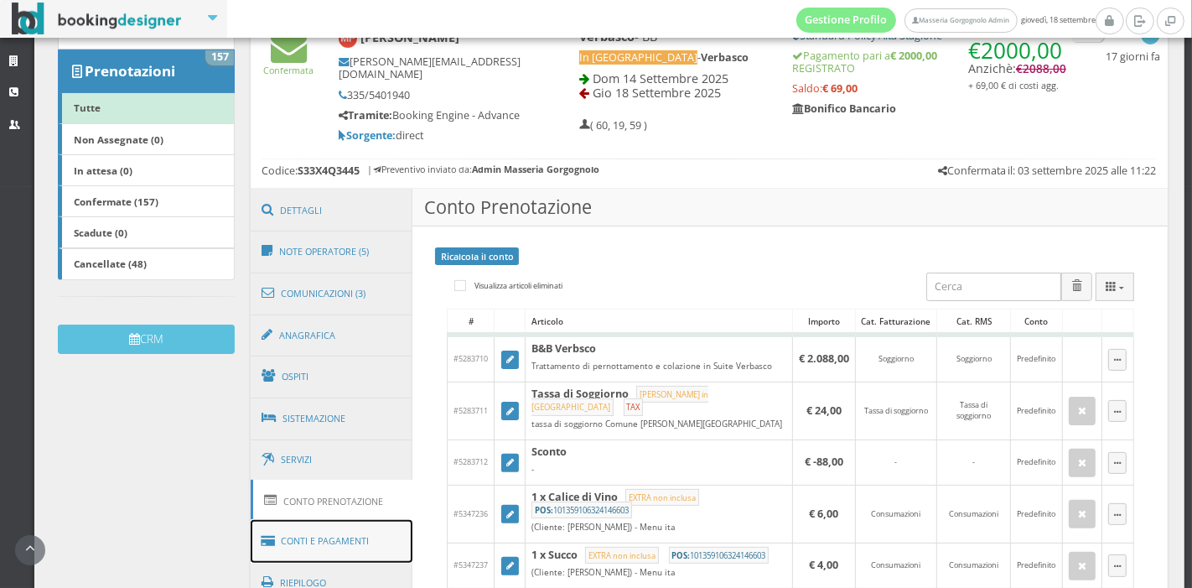
drag, startPoint x: 296, startPoint y: 542, endPoint x: 278, endPoint y: 552, distance: 19.9
click at [278, 552] on link "Conti e Pagamenti" at bounding box center [332, 541] width 163 height 43
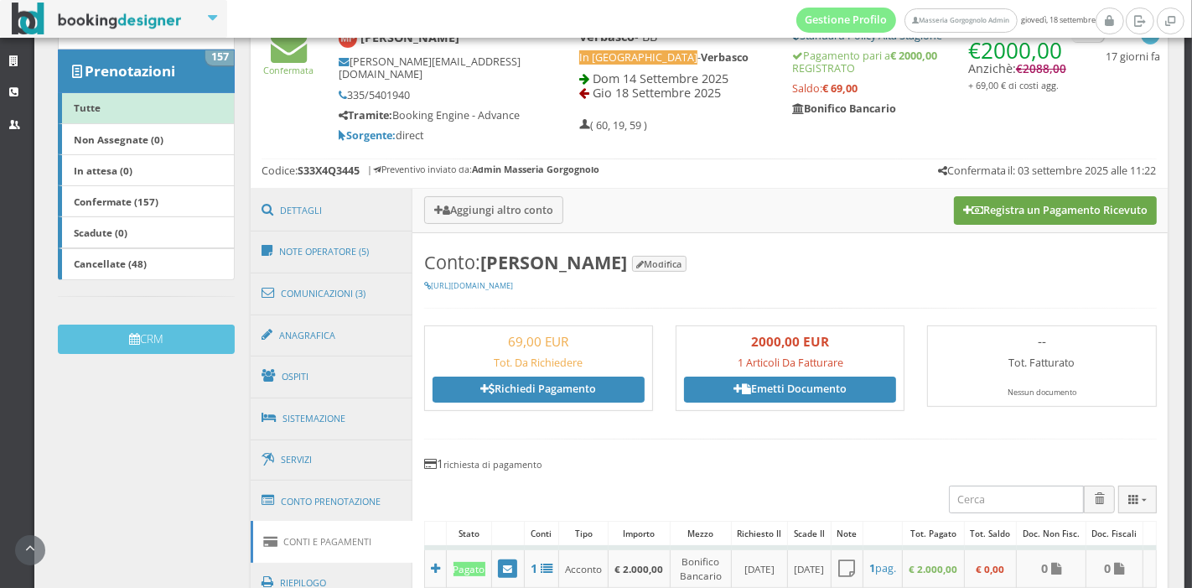
click at [993, 219] on button "Registra un Pagamento Ricevuto" at bounding box center [1055, 210] width 203 height 28
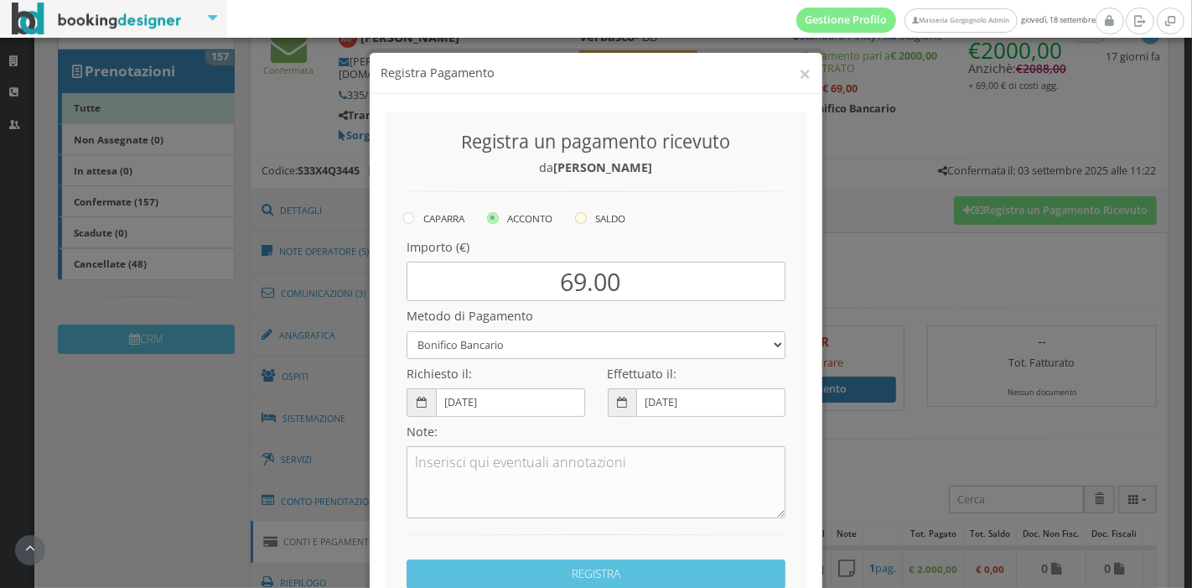
click at [578, 214] on icon at bounding box center [581, 218] width 12 height 12
radio input "true"
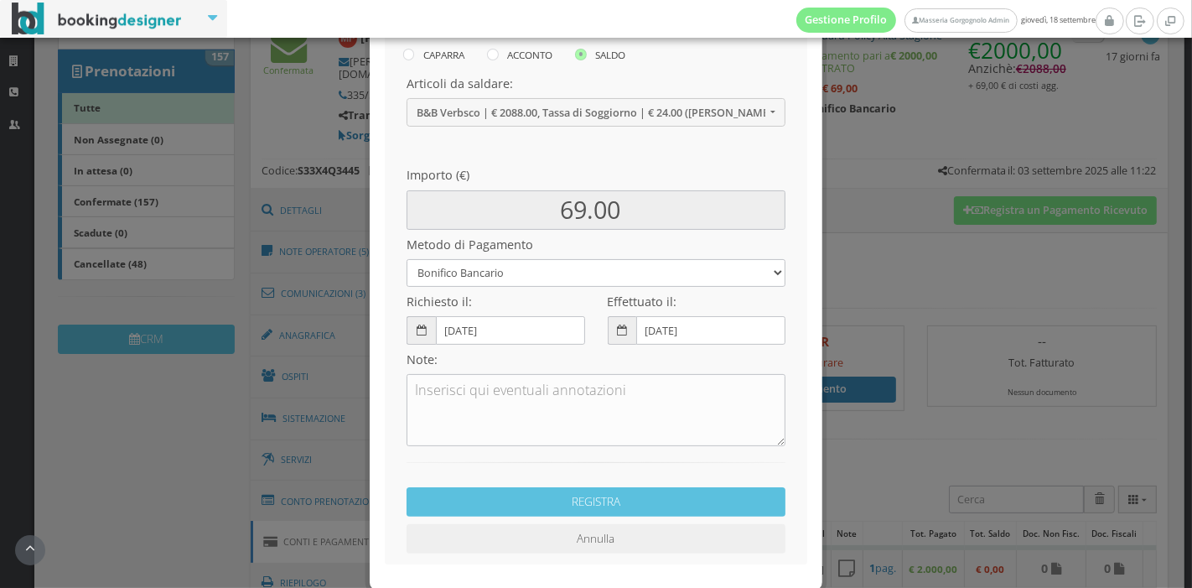
scroll to position [184, 0]
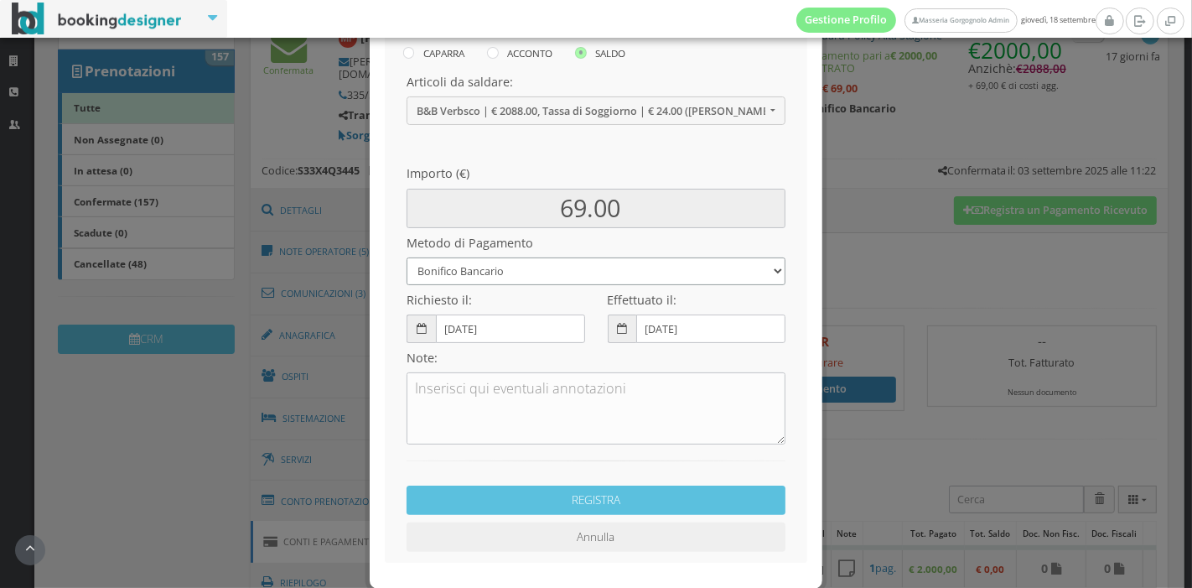
click at [531, 277] on select "Bonifico Bancario Carta di Credito Pay By Link Contanti Assegno Bancario Assegn…" at bounding box center [596, 271] width 379 height 28
select select
click at [407, 257] on select "Bonifico Bancario Carta di Credito Pay By Link Contanti Assegno Bancario Assegn…" at bounding box center [596, 271] width 379 height 28
click at [598, 515] on div "REGISTRA Annulla" at bounding box center [597, 498] width 402 height 108
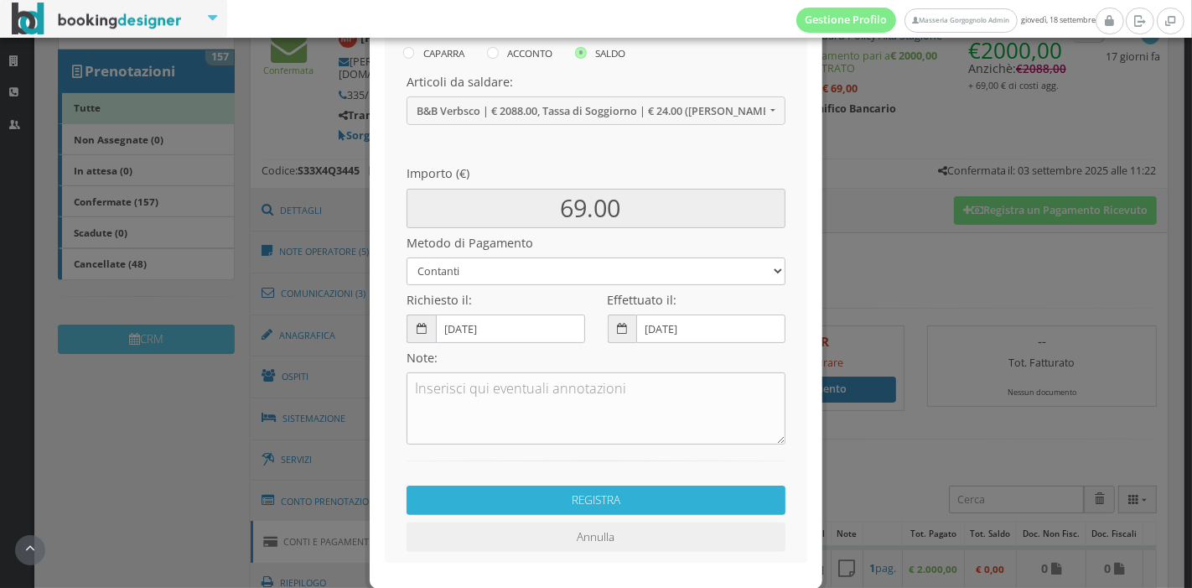
click at [604, 505] on button "REGISTRA" at bounding box center [596, 499] width 379 height 29
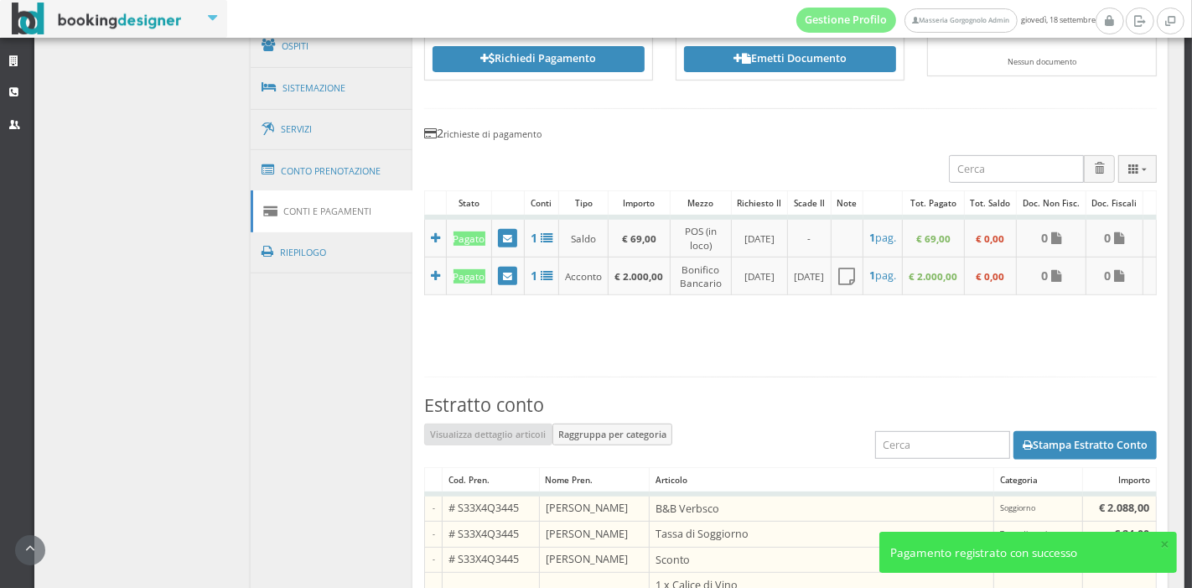
scroll to position [643, 0]
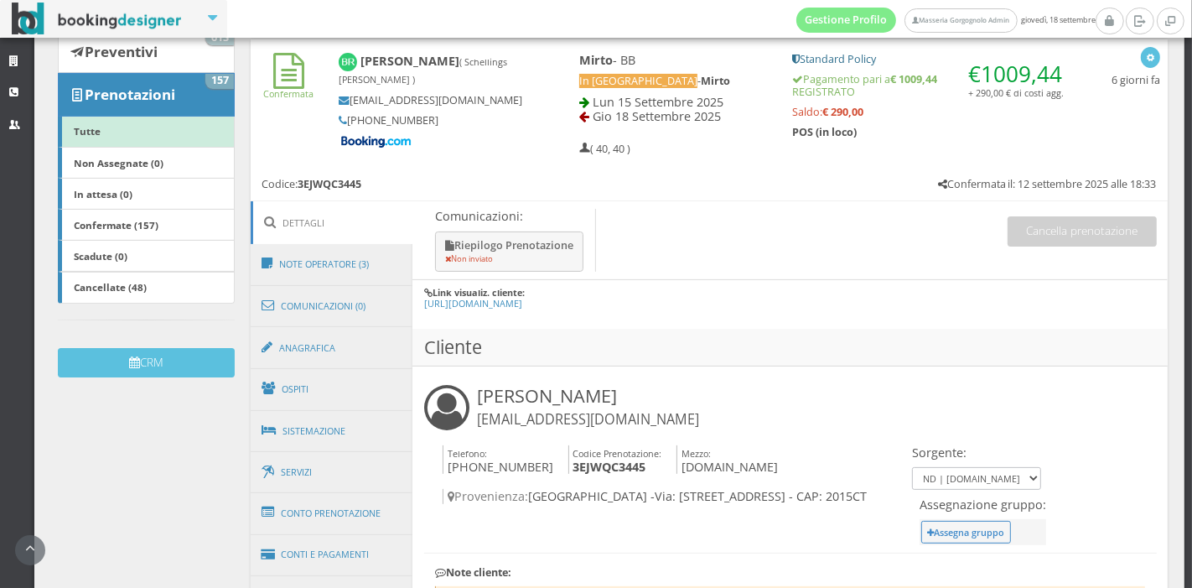
scroll to position [246, 0]
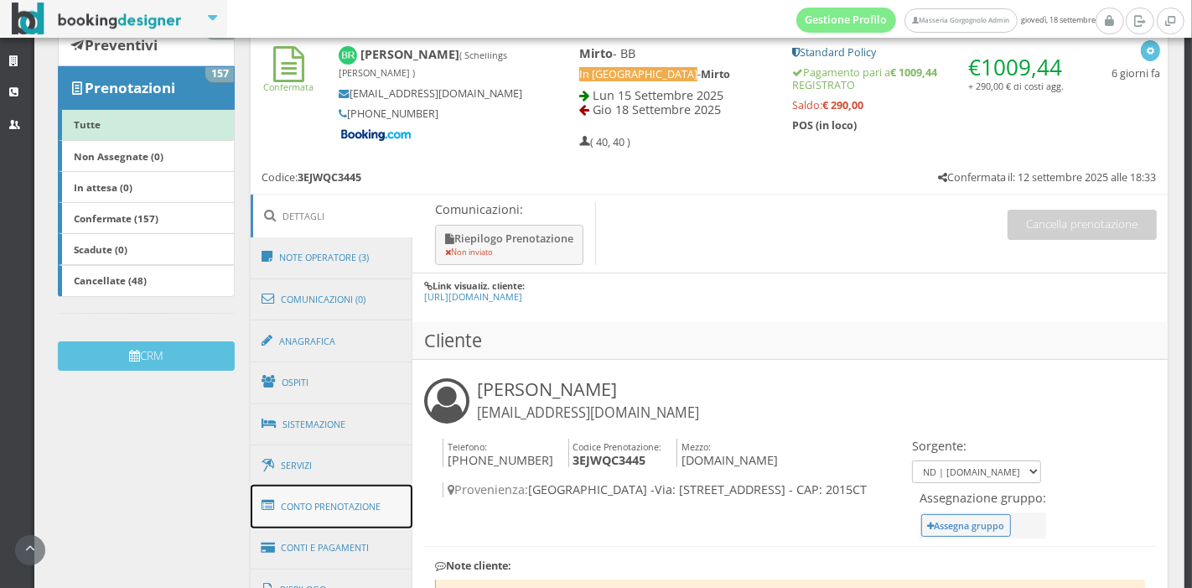
click at [323, 517] on link "Conto Prenotazione" at bounding box center [332, 506] width 163 height 44
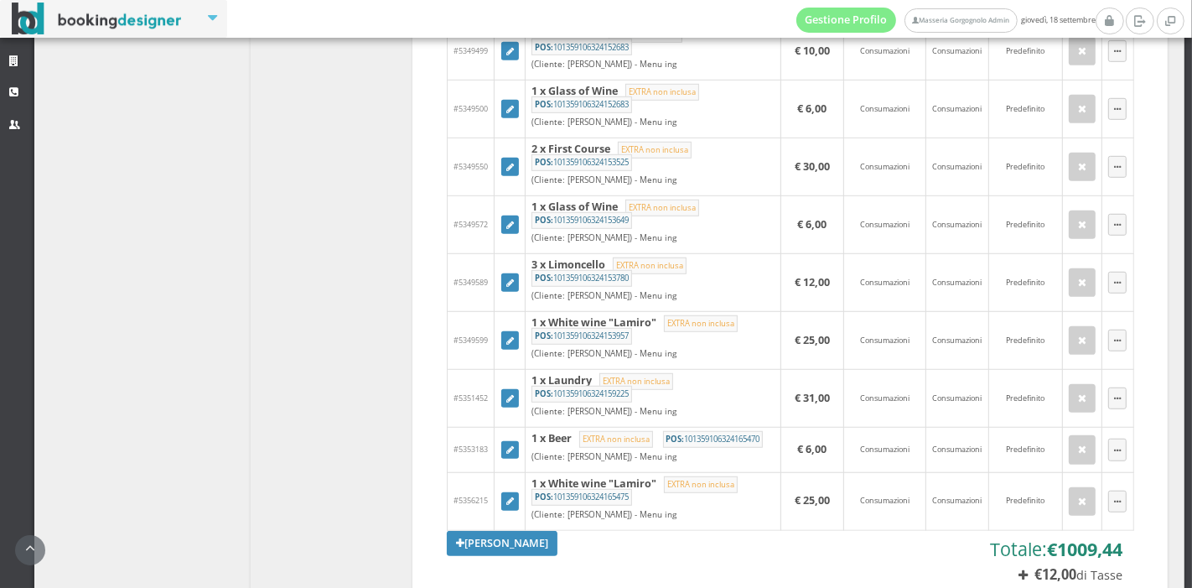
scroll to position [1025, 0]
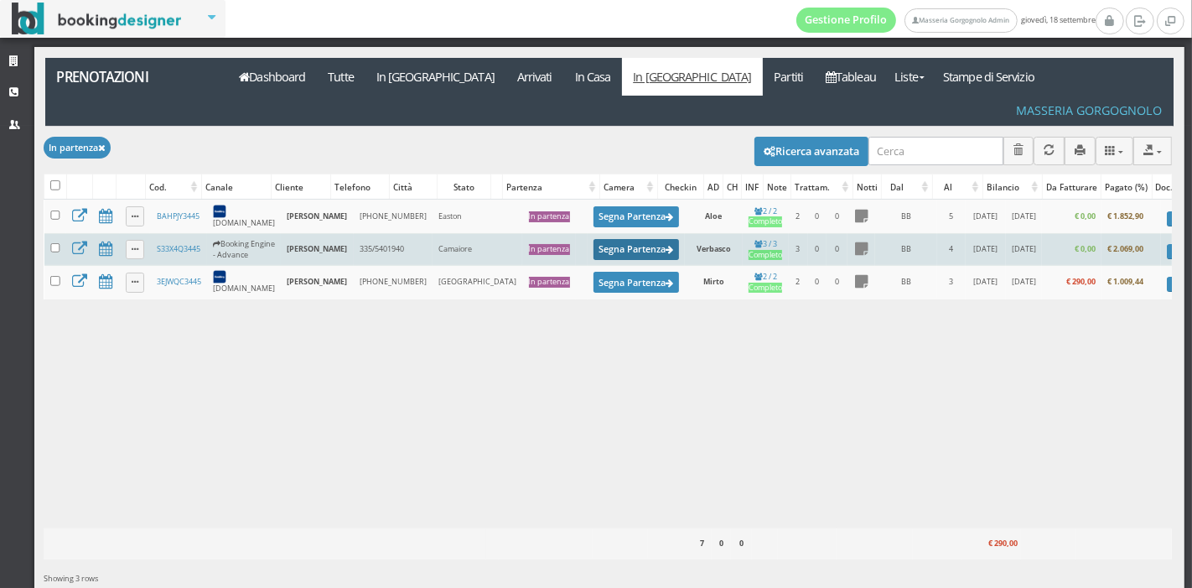
click at [593, 239] on button "Segna Partenza" at bounding box center [635, 249] width 85 height 21
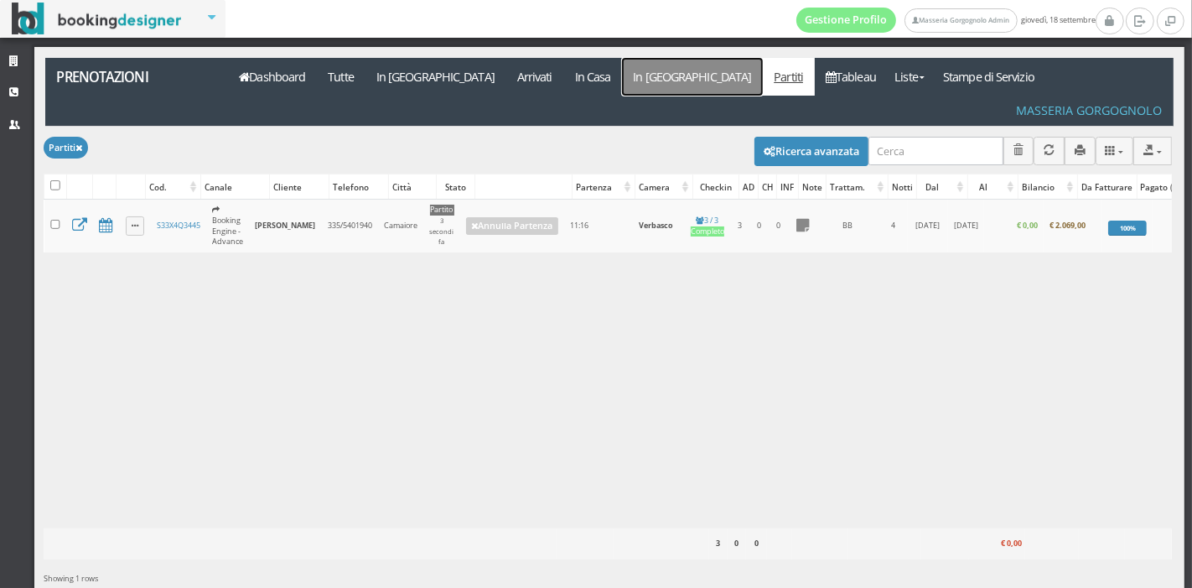
click at [622, 81] on link "In [GEOGRAPHIC_DATA]" at bounding box center [692, 77] width 141 height 38
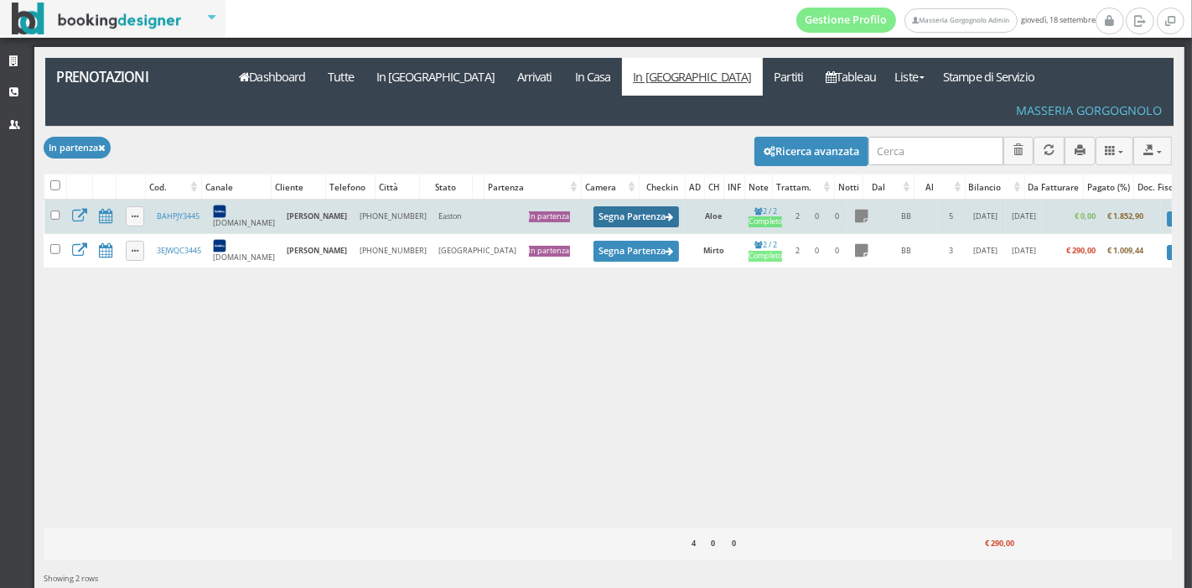
click at [593, 206] on button "Segna Partenza" at bounding box center [635, 216] width 85 height 21
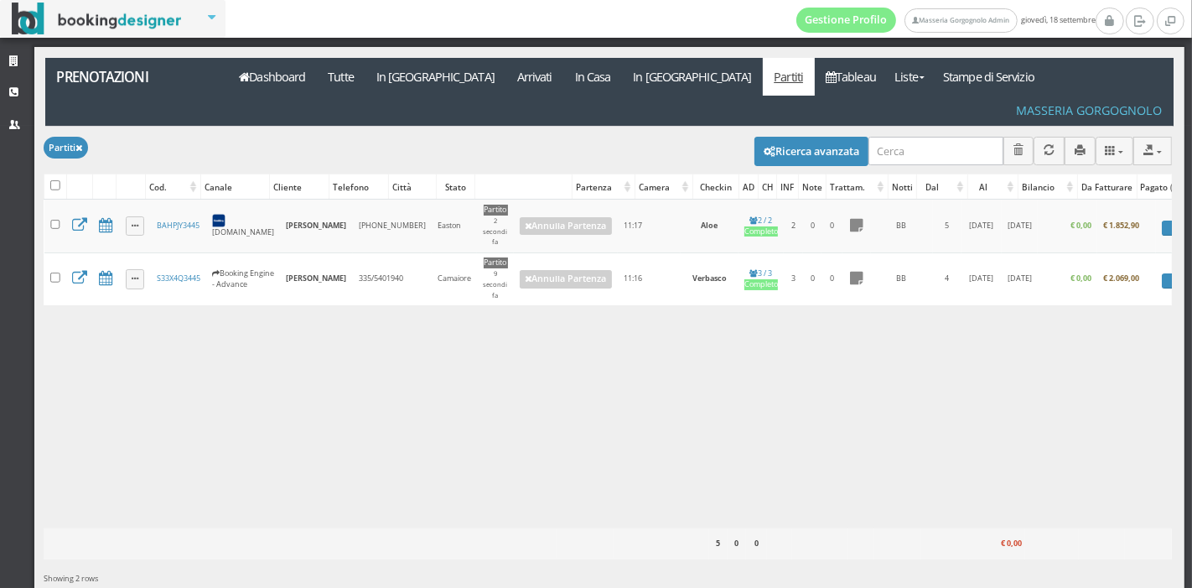
scroll to position [0, 11]
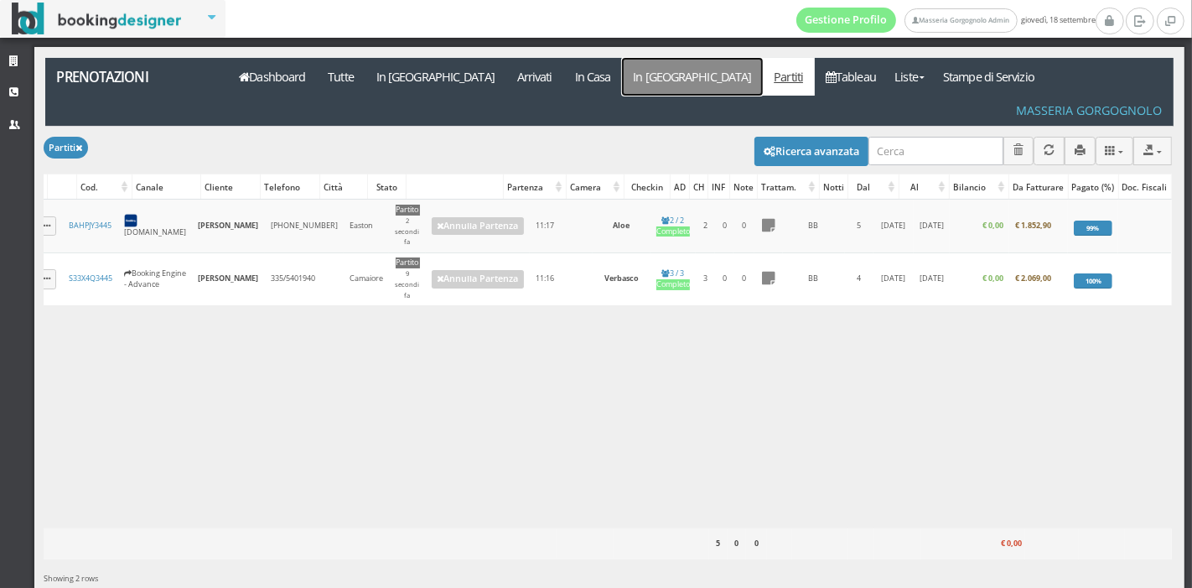
click at [622, 77] on link "In [GEOGRAPHIC_DATA]" at bounding box center [692, 77] width 141 height 38
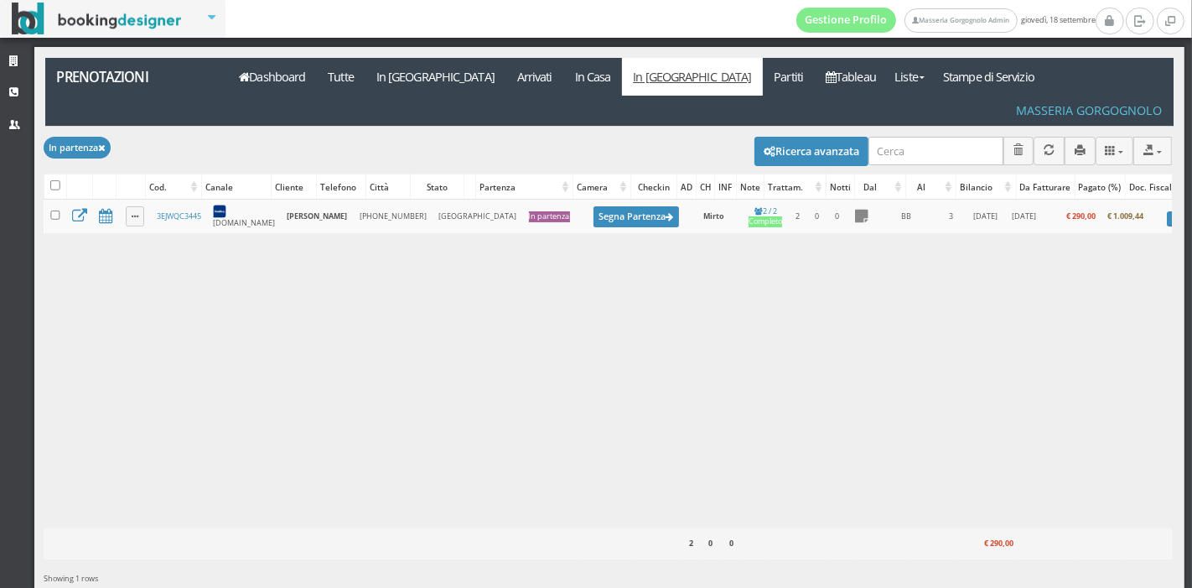
scroll to position [27, 0]
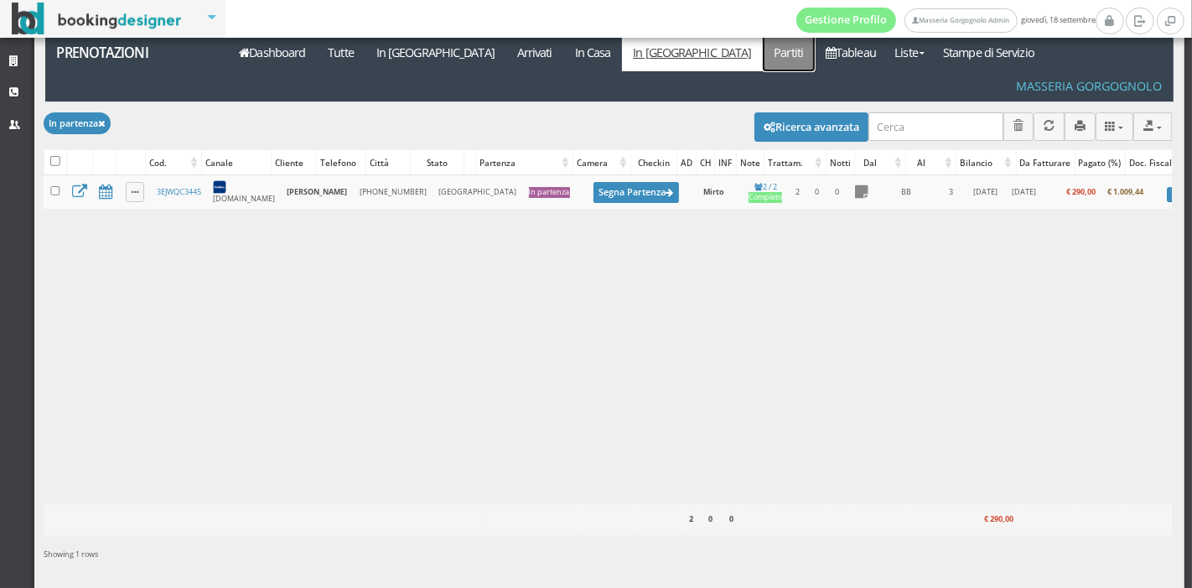
click at [763, 65] on link "Partiti" at bounding box center [789, 53] width 52 height 38
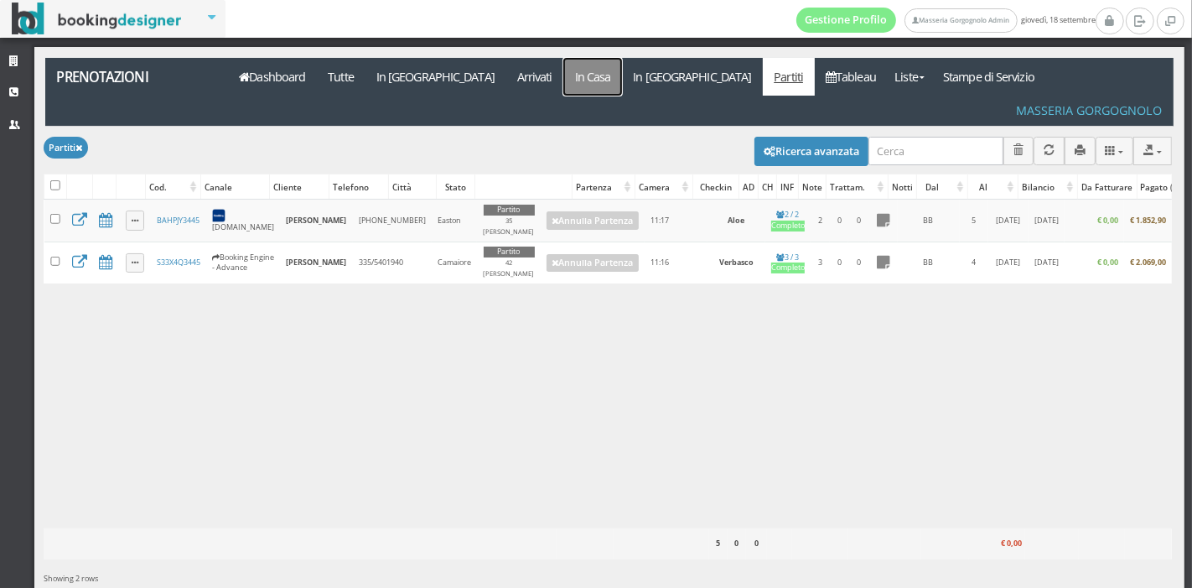
click at [563, 79] on link "In Casa" at bounding box center [592, 77] width 59 height 38
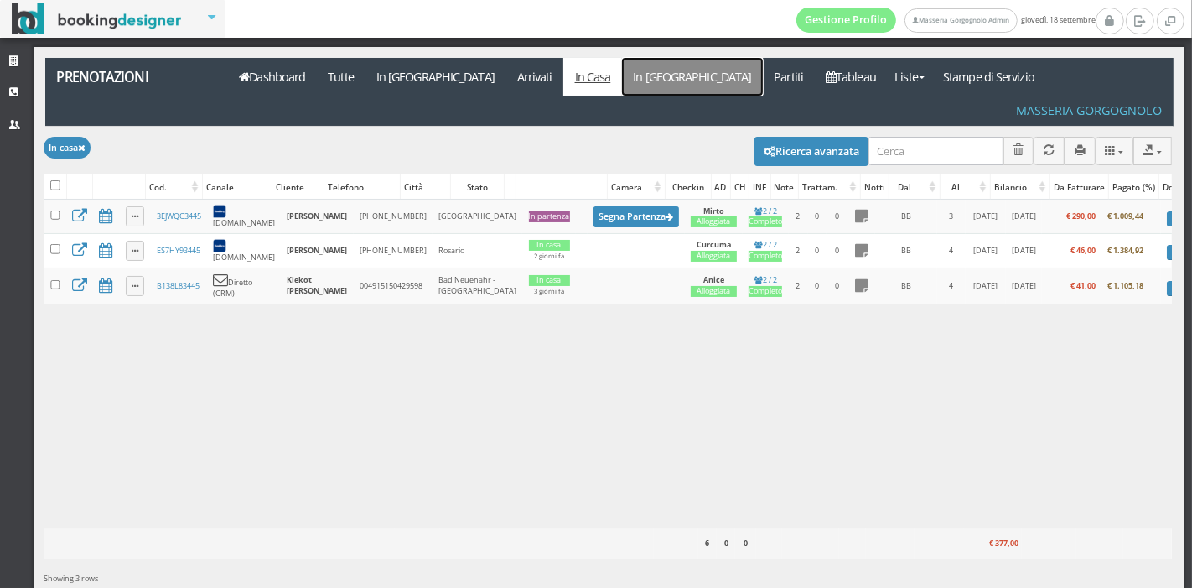
click at [622, 80] on link "In [GEOGRAPHIC_DATA]" at bounding box center [692, 77] width 141 height 38
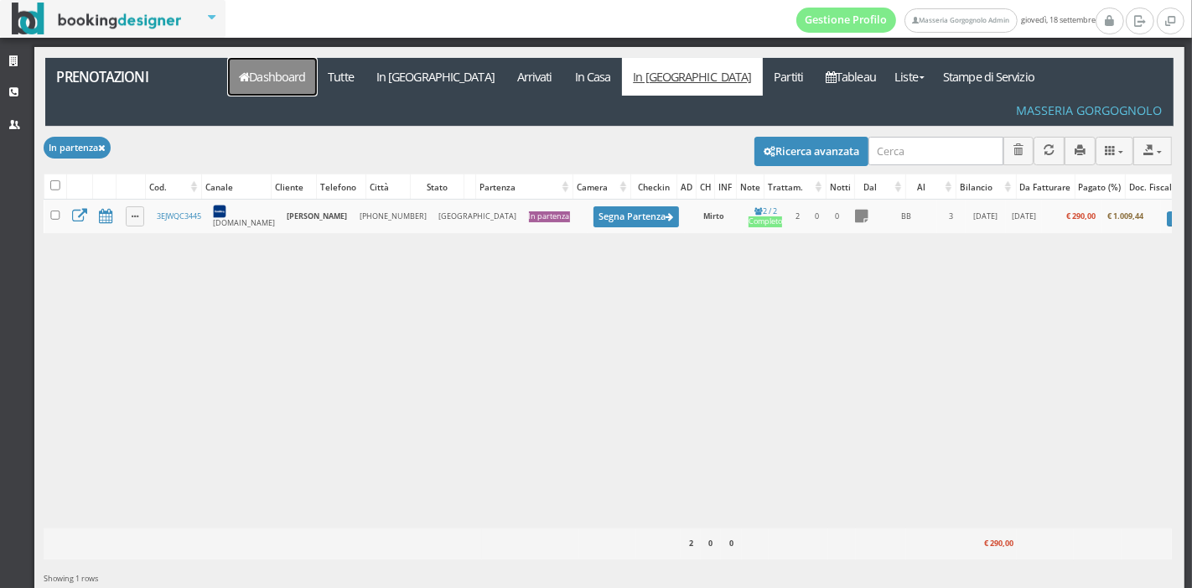
click at [288, 82] on link "Dashboard" at bounding box center [272, 77] width 89 height 38
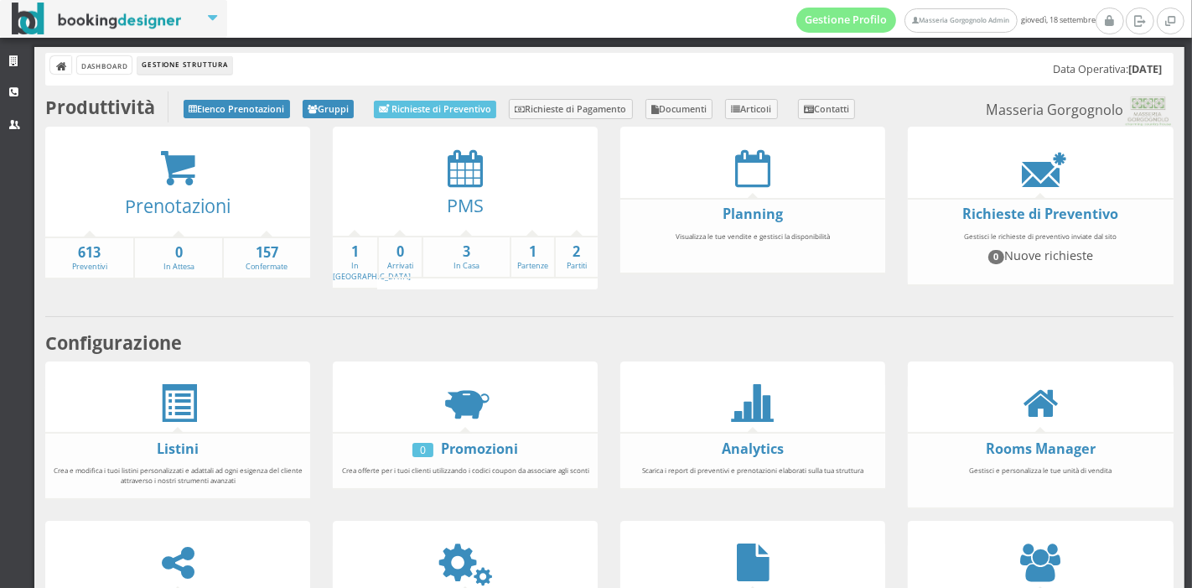
click at [474, 195] on link "PMS" at bounding box center [465, 205] width 37 height 24
